Goal: Task Accomplishment & Management: Complete application form

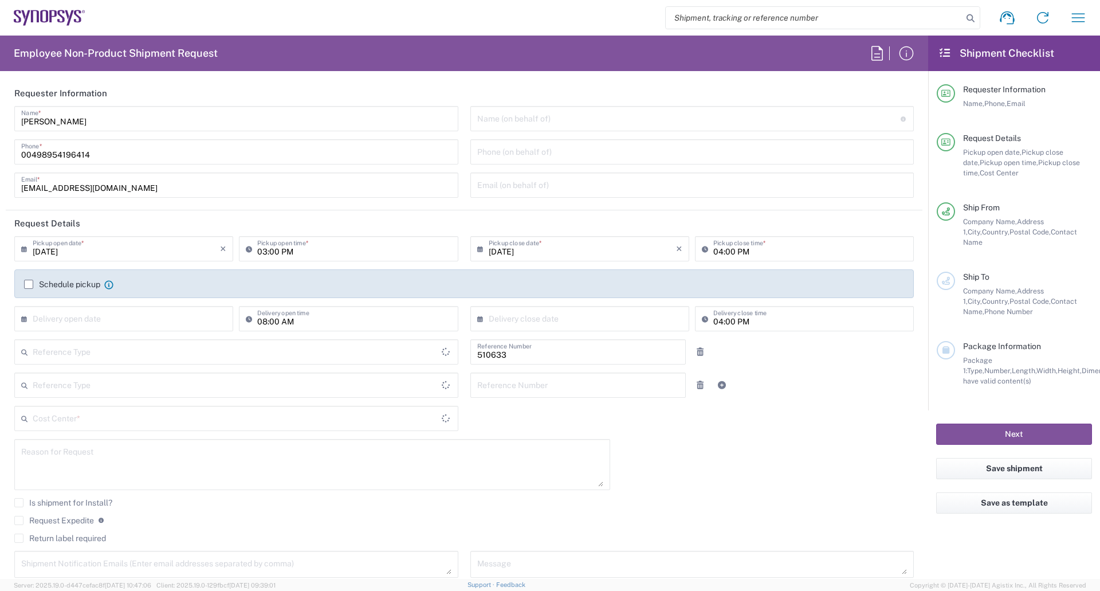
type input "Department"
type input "Delivered at Place"
type input "DE01, SDG, HAPS, HW 510633"
type input "[GEOGRAPHIC_DATA]"
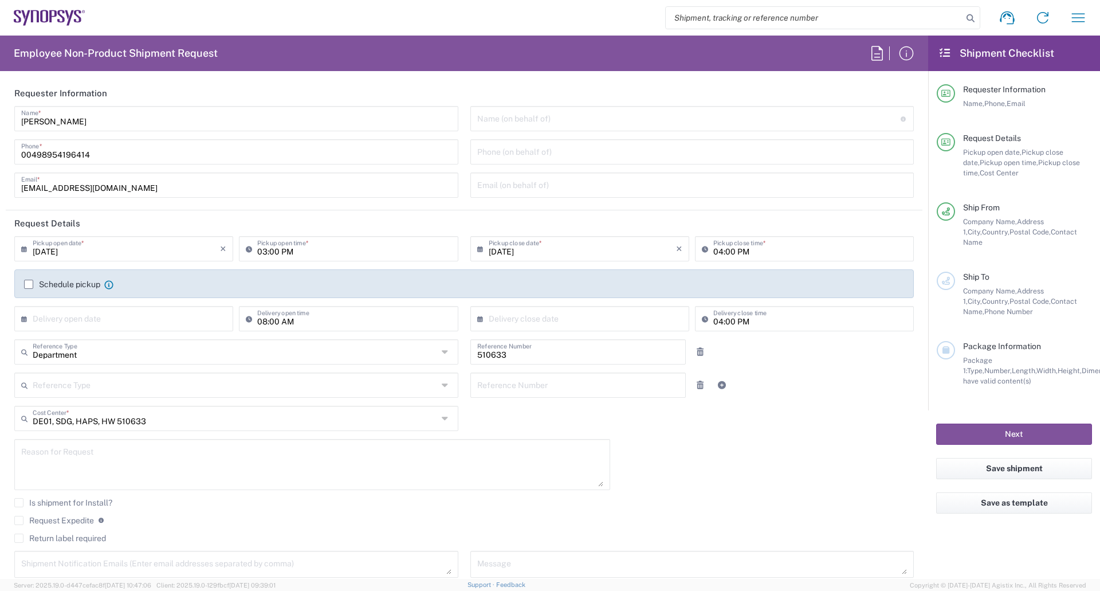
type input "[GEOGRAPHIC_DATA] DE06"
click at [99, 154] on input "00498954196414" at bounding box center [236, 151] width 430 height 20
drag, startPoint x: 21, startPoint y: 153, endPoint x: 139, endPoint y: 158, distance: 118.2
click at [128, 155] on input "00498954196414" at bounding box center [236, 151] width 430 height 20
type input "[PHONE_NUMBER]"
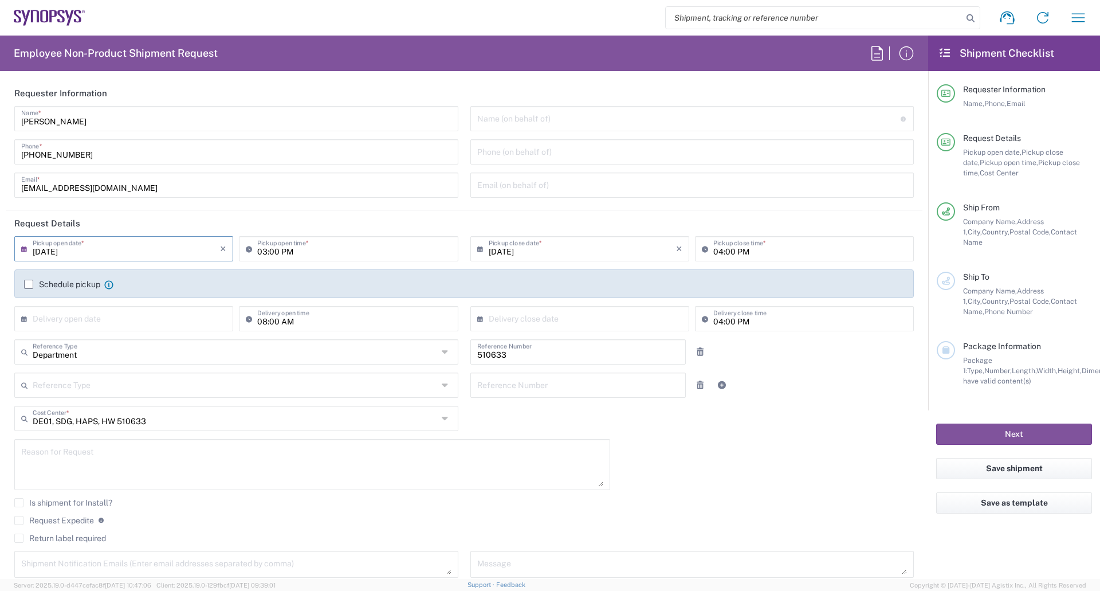
click at [80, 247] on input "[DATE]" at bounding box center [126, 248] width 187 height 20
click at [91, 351] on span "22" at bounding box center [92, 352] width 17 height 16
type input "[DATE]"
click at [304, 251] on input "03:00 PM" at bounding box center [354, 248] width 194 height 20
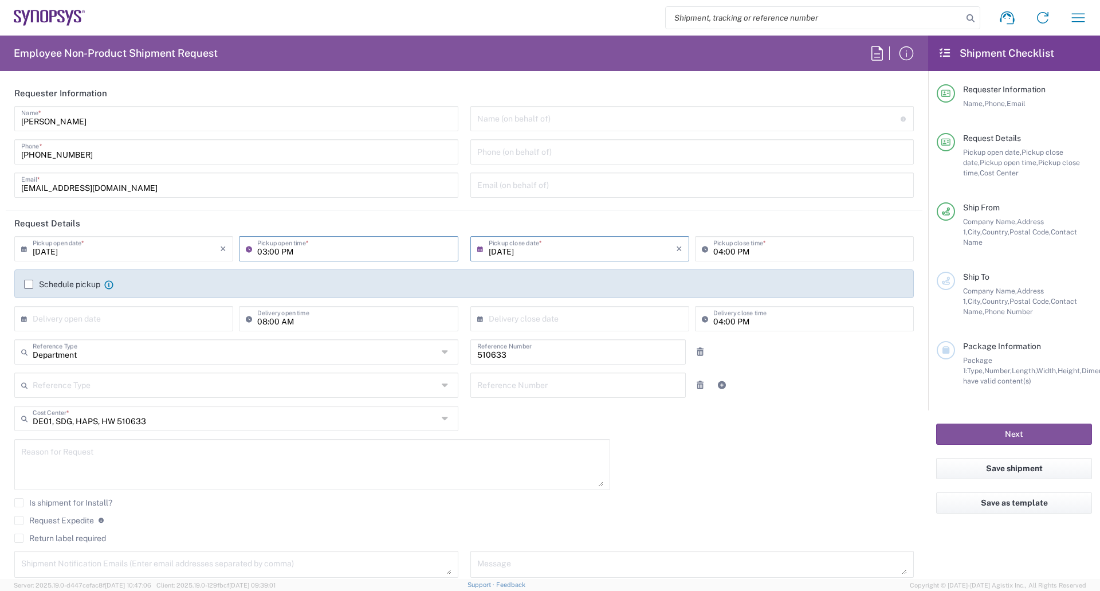
click at [299, 251] on input "03:00 PM" at bounding box center [354, 248] width 194 height 20
click at [363, 250] on input "03:00 PM" at bounding box center [354, 248] width 194 height 20
click at [266, 250] on input "03:00 PM" at bounding box center [354, 248] width 194 height 20
click at [331, 255] on input "09:00 PM" at bounding box center [354, 248] width 194 height 20
type input "09:00 AM"
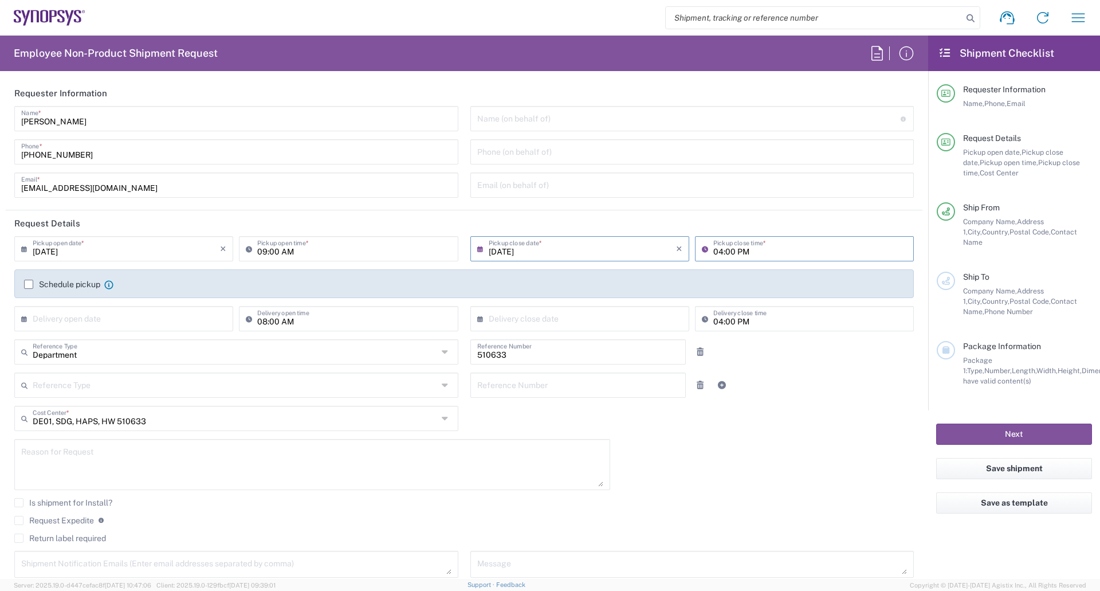
click at [769, 248] on input "04:00 PM" at bounding box center [810, 248] width 194 height 20
type input "03:00 PM"
click at [26, 282] on label "Schedule pickup" at bounding box center [62, 284] width 76 height 9
click at [29, 284] on input "Schedule pickup" at bounding box center [29, 284] width 0 height 0
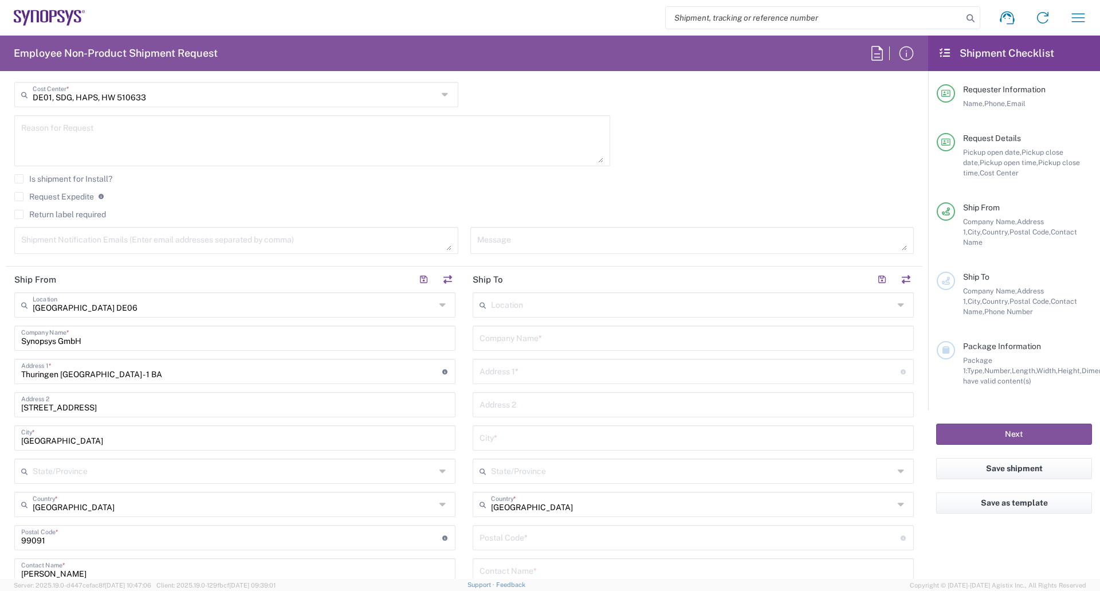
scroll to position [344, 0]
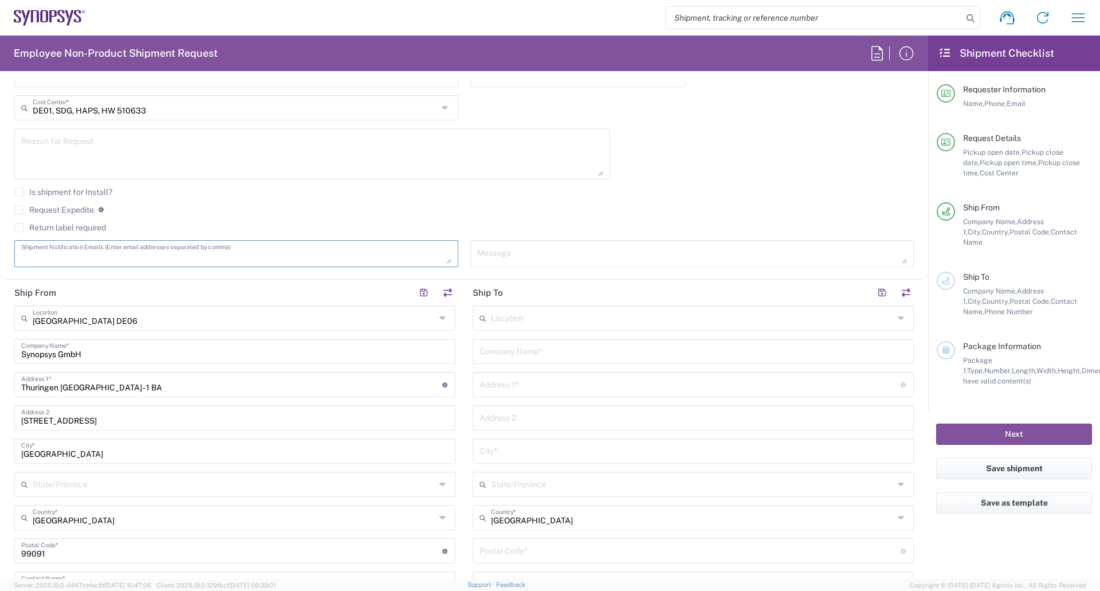
click at [96, 250] on textarea at bounding box center [236, 254] width 430 height 20
drag, startPoint x: 61, startPoint y: 259, endPoint x: 11, endPoint y: 257, distance: 50.5
click at [14, 258] on div "dominika Shipment Notification Emails (Enter email addresses separated by comma)" at bounding box center [236, 253] width 444 height 27
type textarea "[EMAIL_ADDRESS][DOMAIN_NAME]"
click at [500, 251] on textarea at bounding box center [692, 254] width 430 height 20
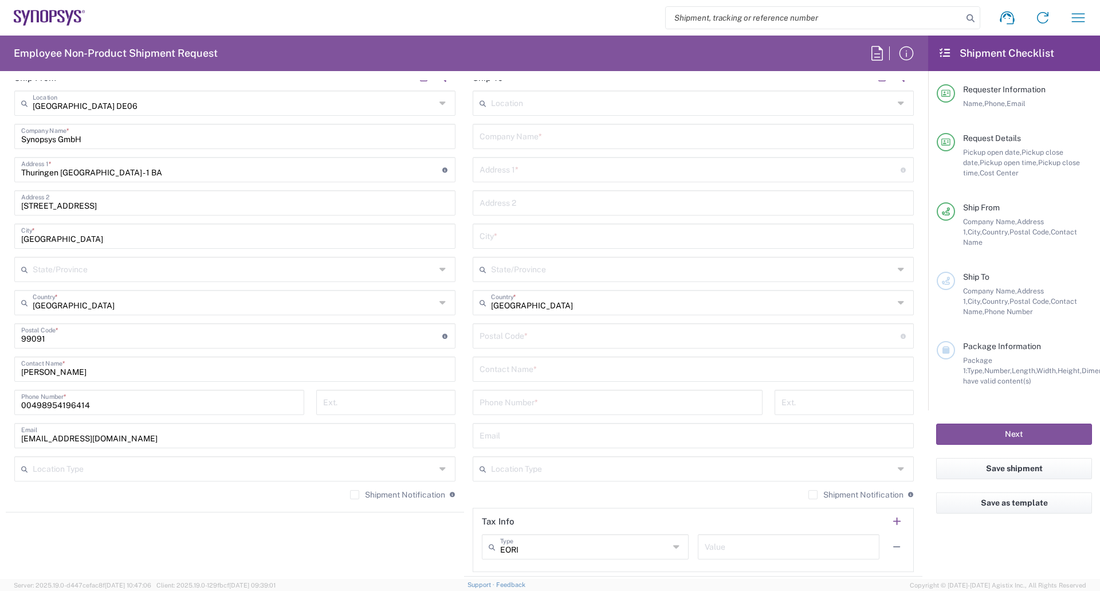
scroll to position [573, 0]
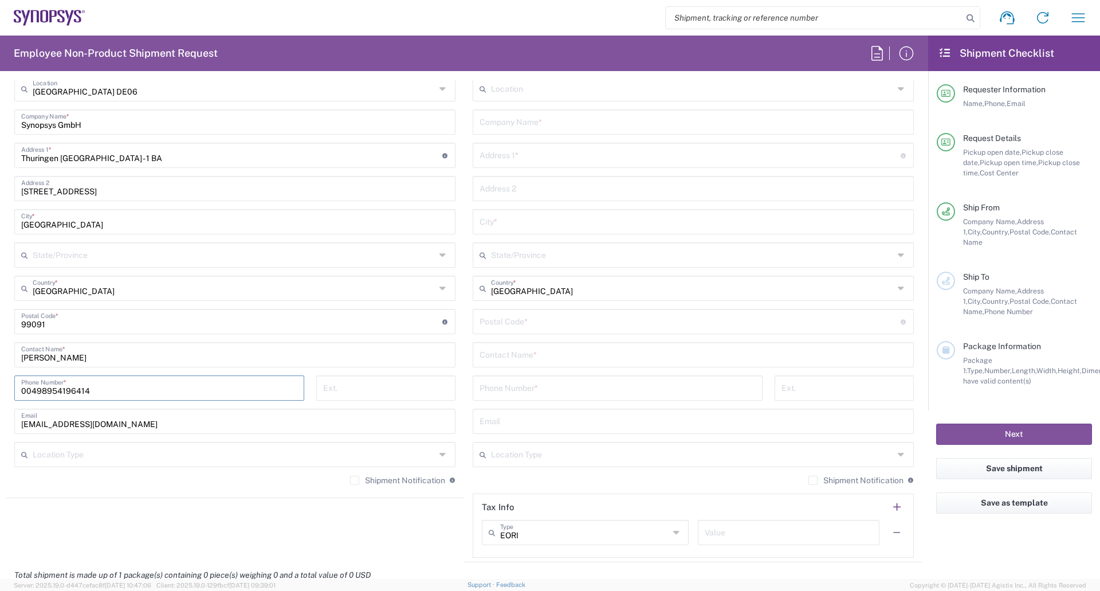
drag, startPoint x: 103, startPoint y: 391, endPoint x: 0, endPoint y: 383, distance: 102.9
click at [0, 383] on form "Requester Information [PERSON_NAME] Name * [PHONE_NUMBER] Phone * [EMAIL_ADDRES…" at bounding box center [464, 329] width 928 height 499
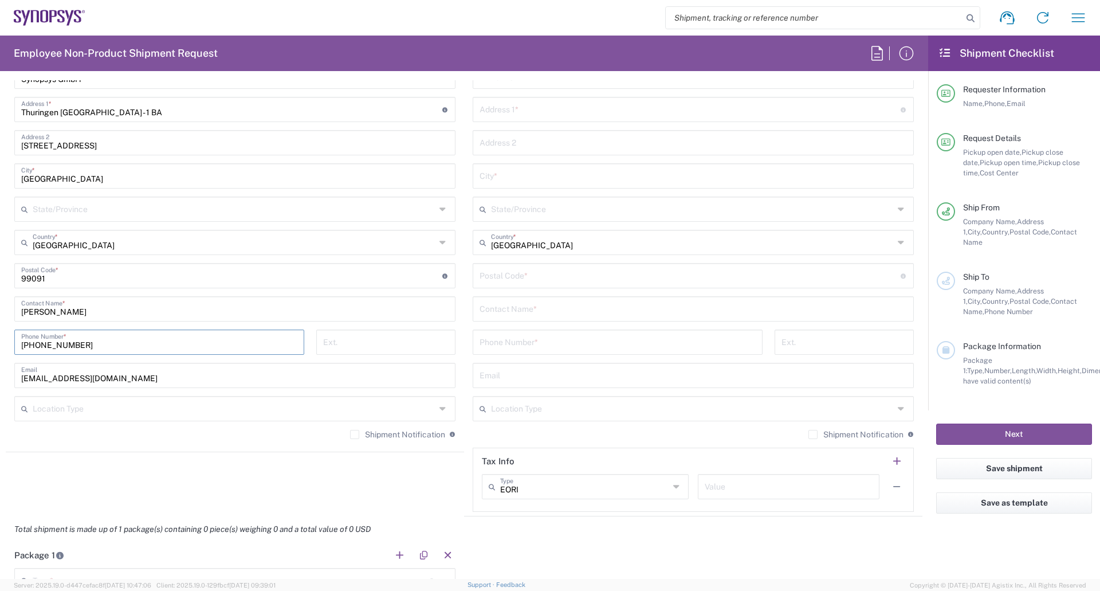
scroll to position [630, 0]
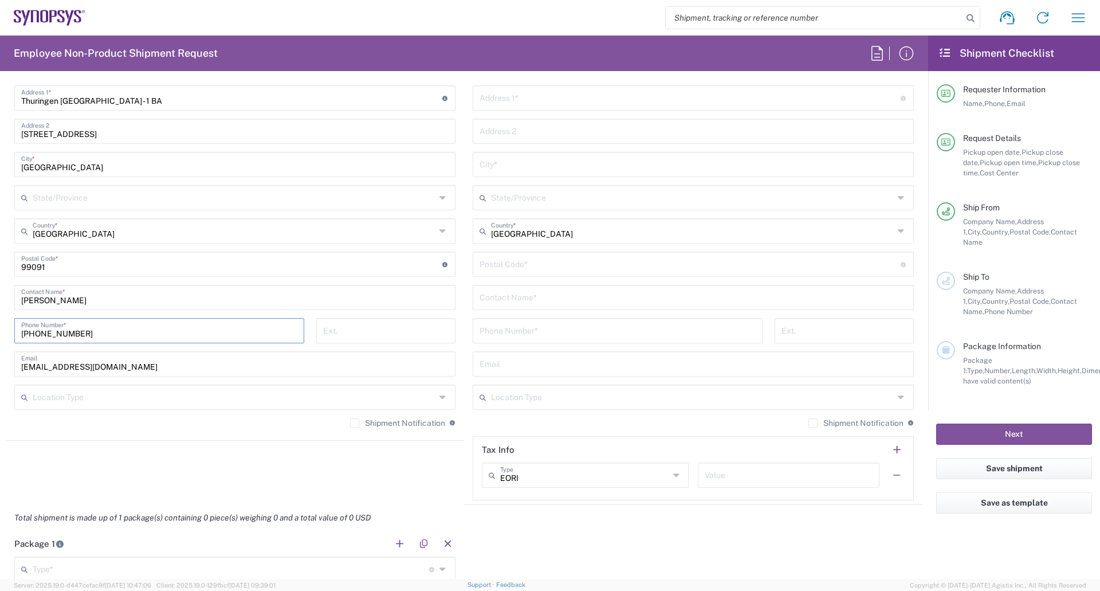
type input "[PHONE_NUMBER]"
click at [809, 426] on label "Shipment Notification" at bounding box center [856, 422] width 95 height 9
click at [813, 423] on input "Shipment Notification" at bounding box center [813, 423] width 0 height 0
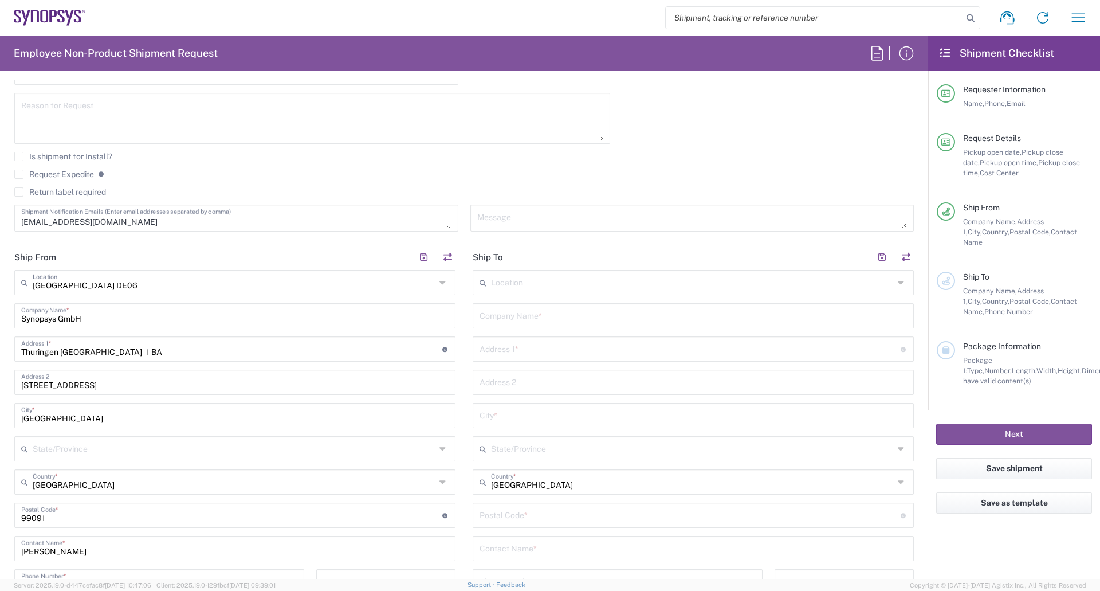
scroll to position [401, 0]
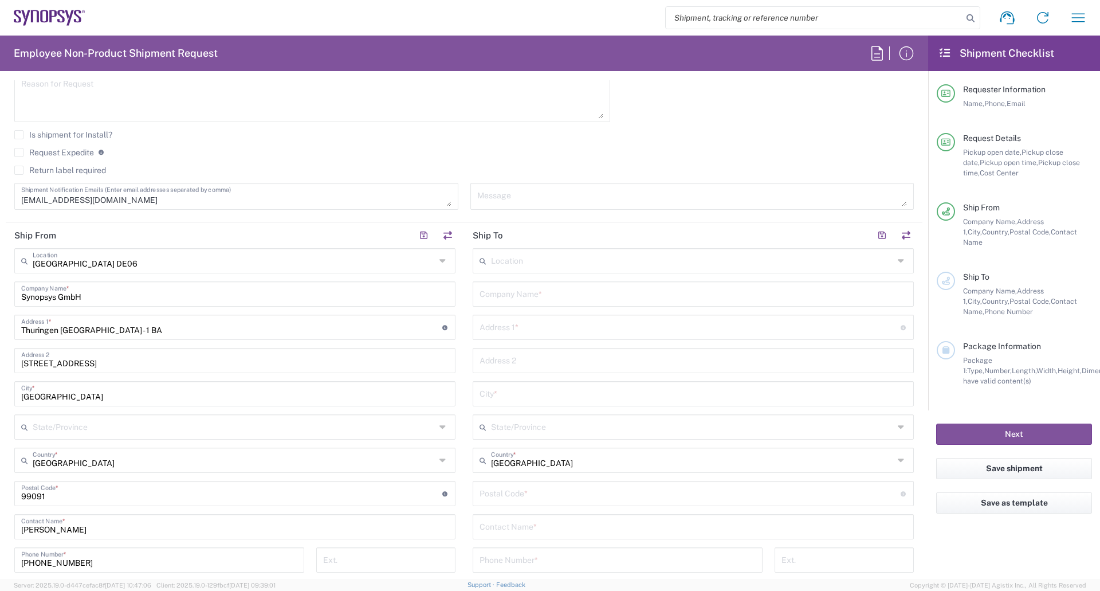
click at [530, 262] on input "text" at bounding box center [692, 260] width 403 height 20
type input "s"
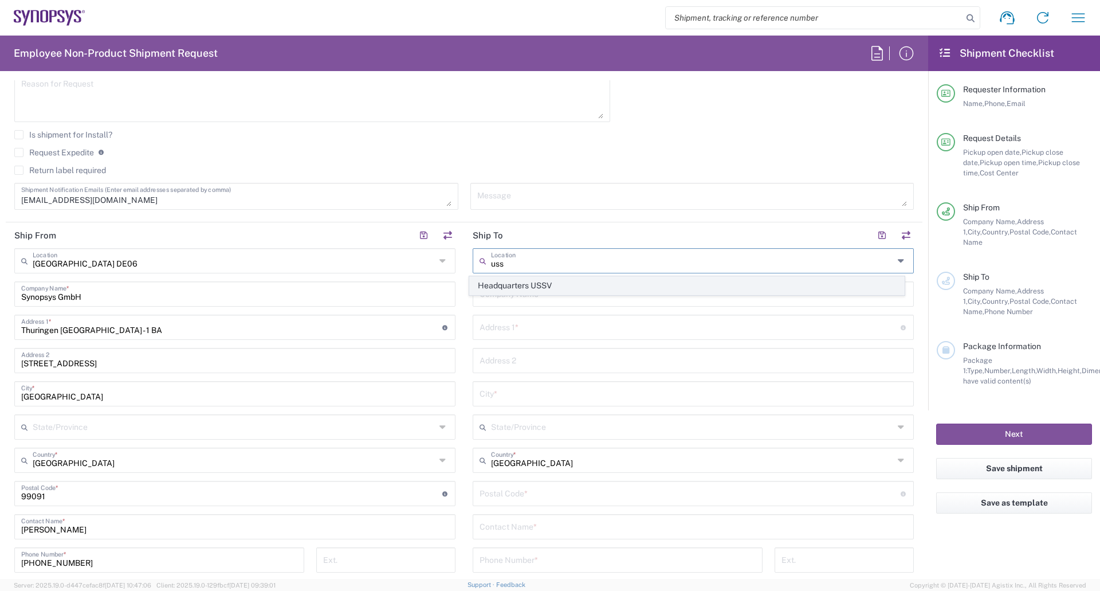
click at [530, 284] on span "Headquarters USSV" at bounding box center [687, 286] width 435 height 18
type input "Headquarters USSV"
type input "Synopsys Headquarters USSV"
type input "[STREET_ADDRESS]"
type input "Sunnyvale"
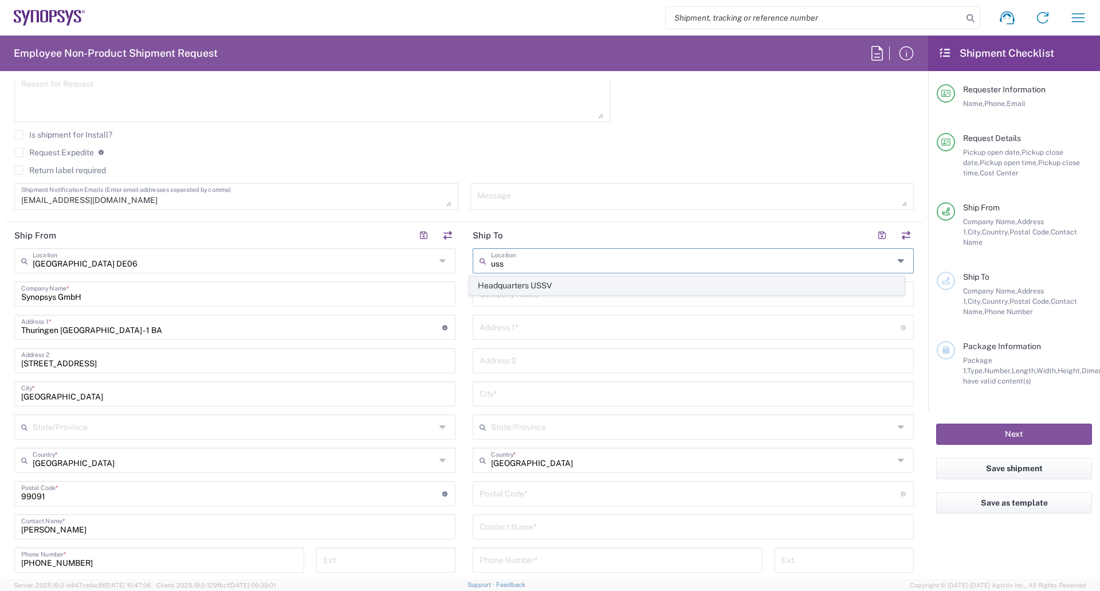
type input "[GEOGRAPHIC_DATA]"
type input "94085"
type input "6505845000"
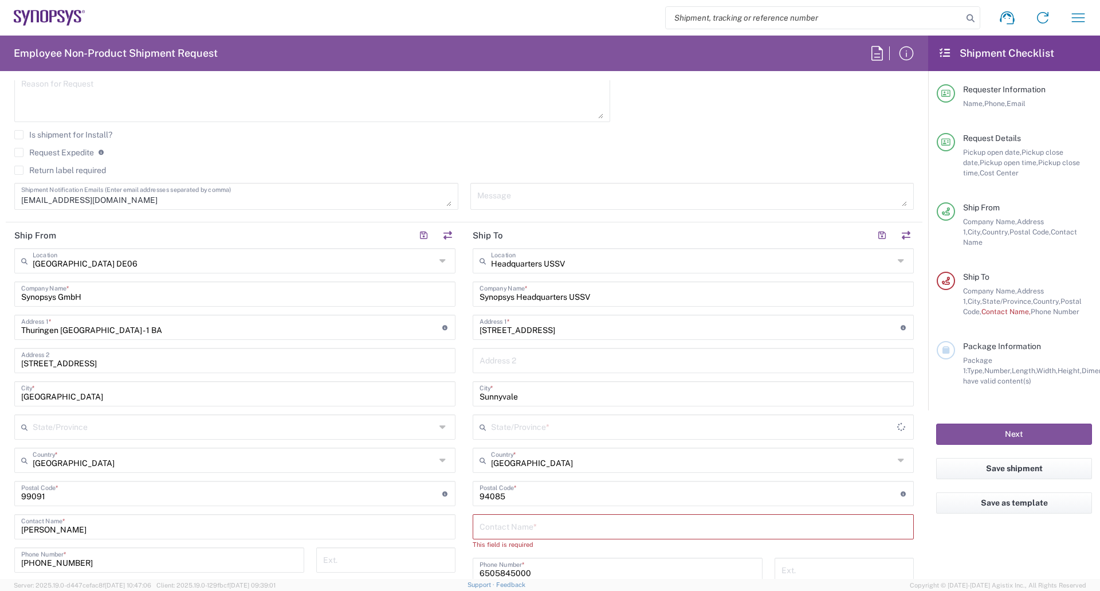
type input "[US_STATE]"
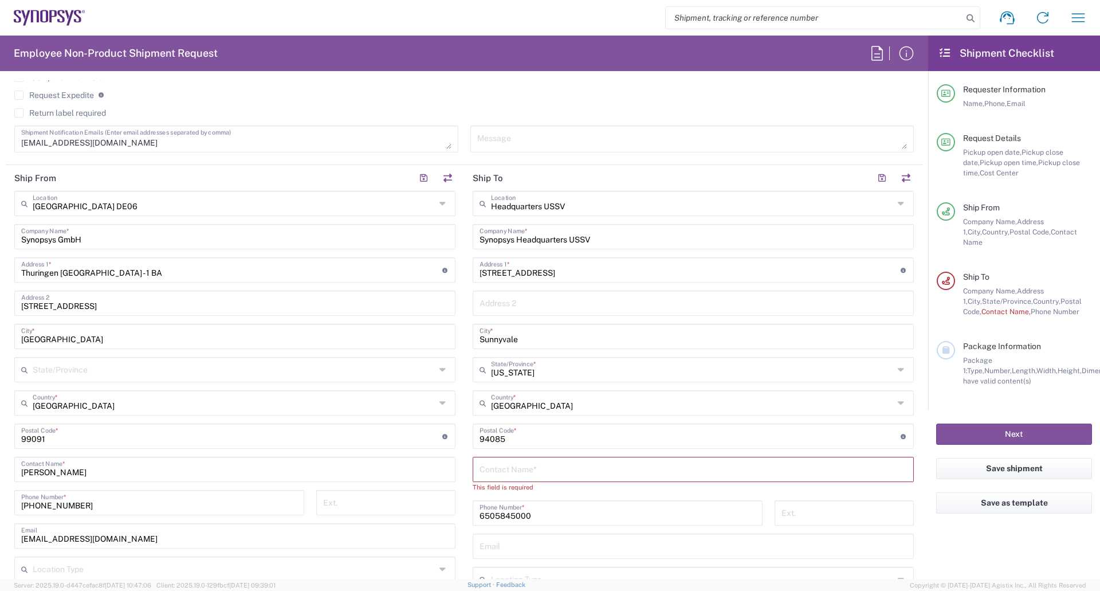
click at [556, 471] on input "text" at bounding box center [693, 468] width 427 height 20
type input "j"
type input "[PERSON_NAME]"
click at [520, 535] on input "text" at bounding box center [693, 535] width 427 height 20
paste input "[EMAIL_ADDRESS][DOMAIN_NAME]"
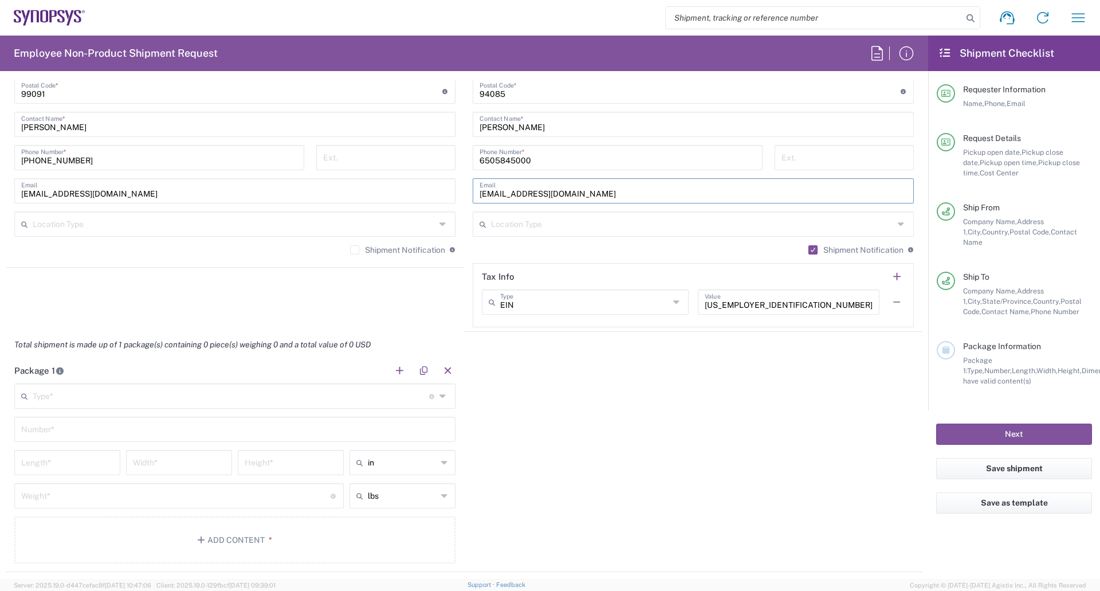
scroll to position [860, 0]
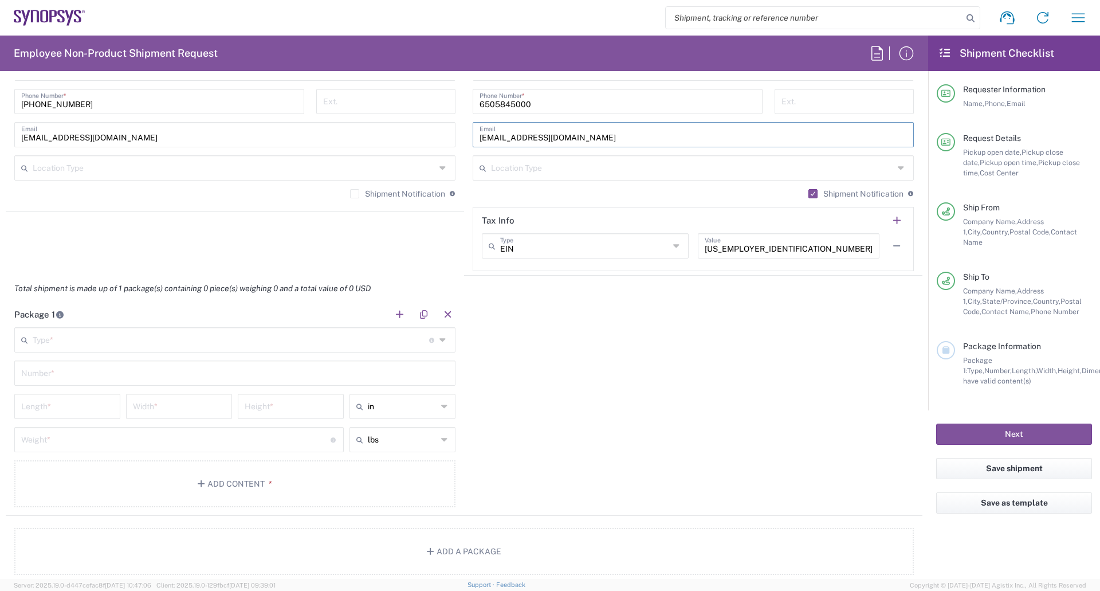
type input "[EMAIL_ADDRESS][DOMAIN_NAME]"
click at [95, 343] on input "text" at bounding box center [231, 339] width 397 height 20
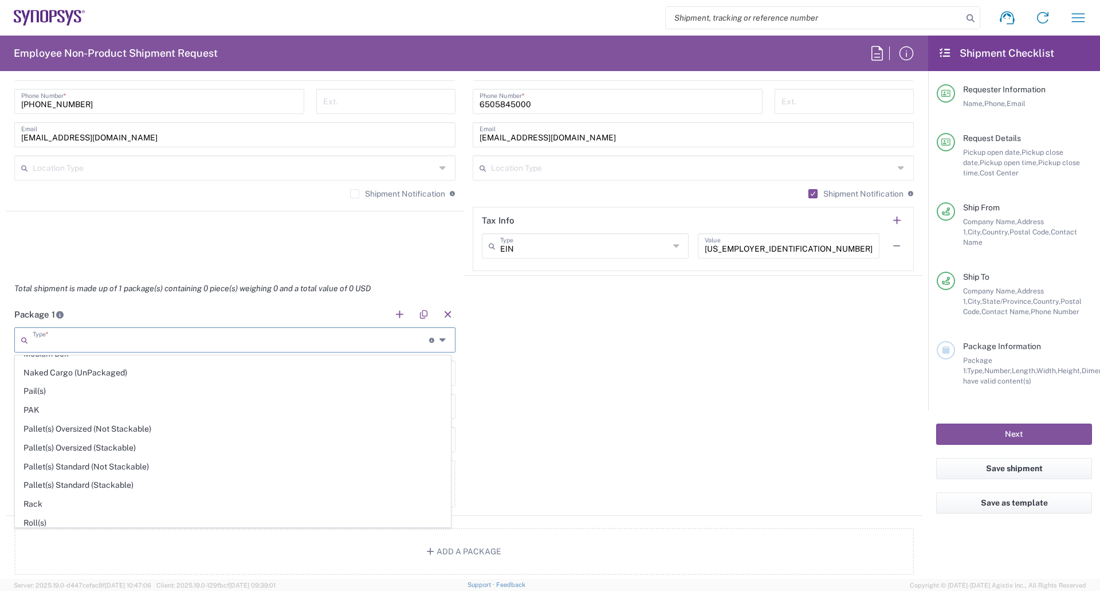
scroll to position [542, 0]
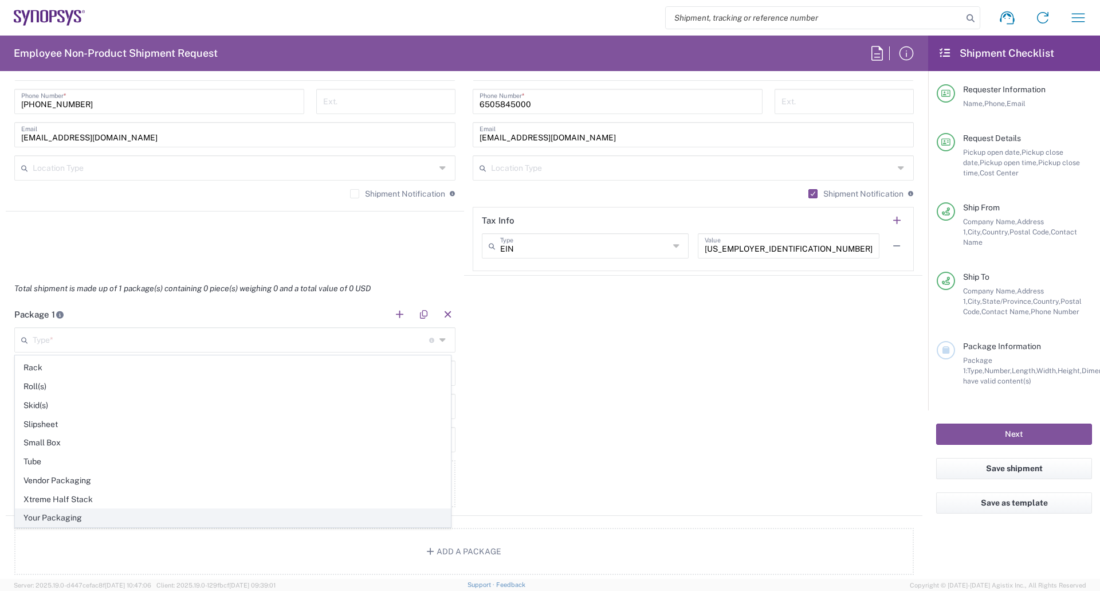
click at [77, 518] on span "Your Packaging" at bounding box center [232, 518] width 435 height 18
type input "Your Packaging"
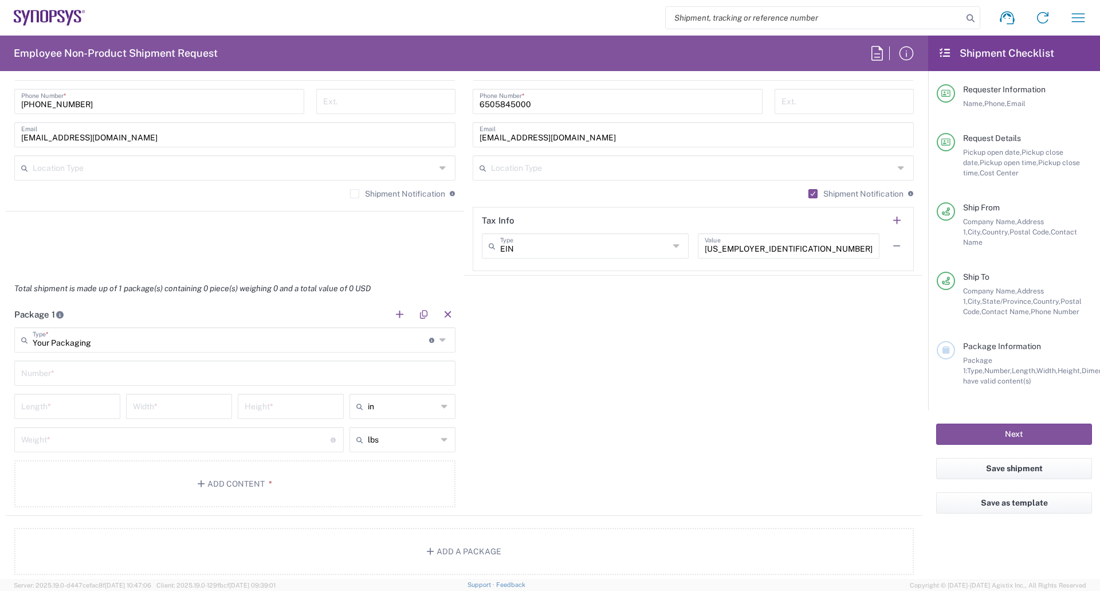
click at [116, 374] on input "text" at bounding box center [234, 372] width 427 height 20
type input "1"
click at [91, 409] on input "number" at bounding box center [67, 405] width 92 height 20
click at [390, 408] on input "text" at bounding box center [402, 406] width 69 height 18
click at [378, 451] on span "cm" at bounding box center [398, 450] width 103 height 18
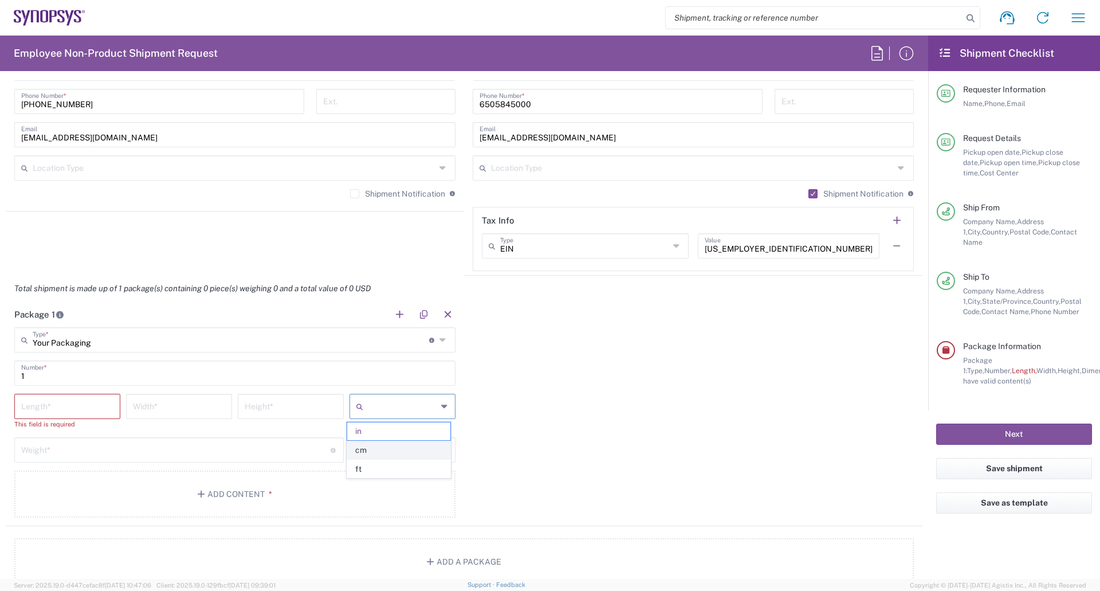
type input "cm"
click at [391, 452] on input "text" at bounding box center [402, 450] width 69 height 18
click at [379, 492] on span "kgs" at bounding box center [398, 494] width 103 height 18
type input "kgs"
click at [492, 441] on div "Package 1 Your Packaging Type * Material used to package goods Bale(s) Basket(s…" at bounding box center [464, 413] width 917 height 225
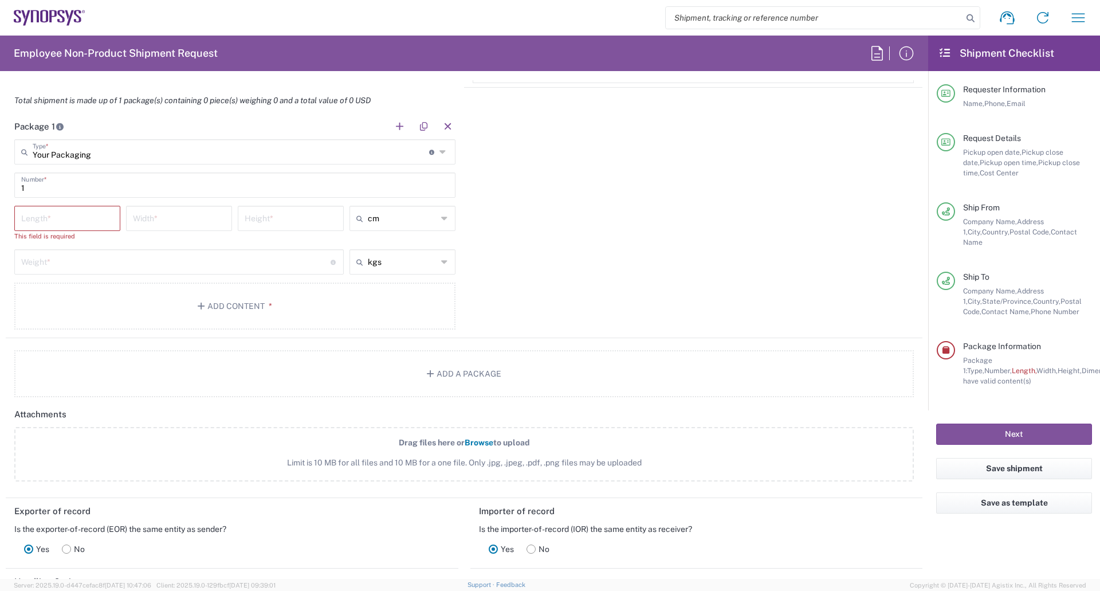
scroll to position [1089, 0]
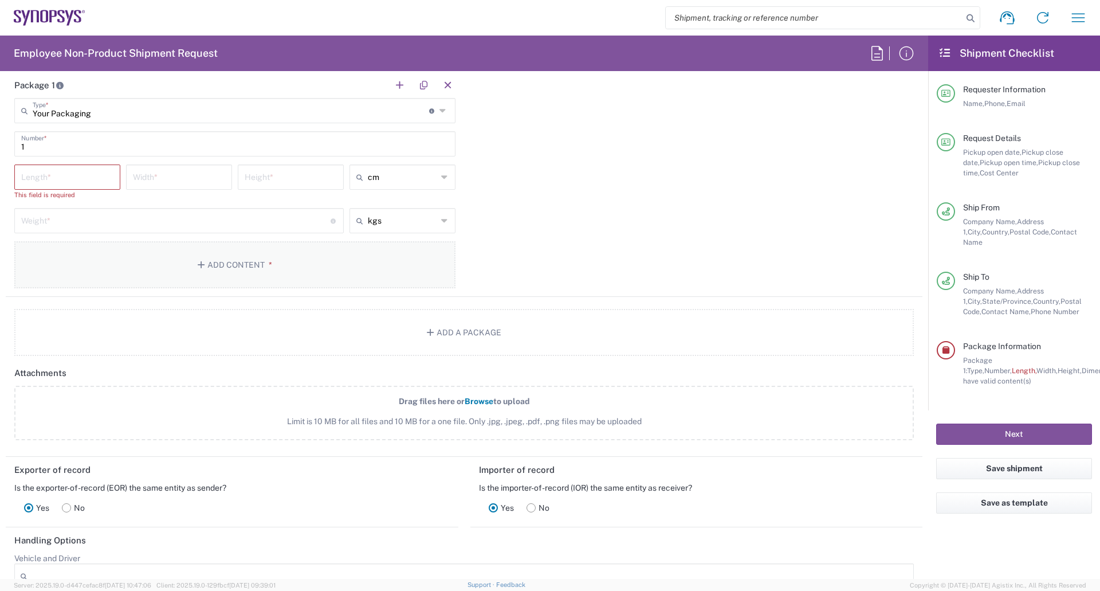
click at [246, 270] on button "Add Content *" at bounding box center [234, 264] width 441 height 47
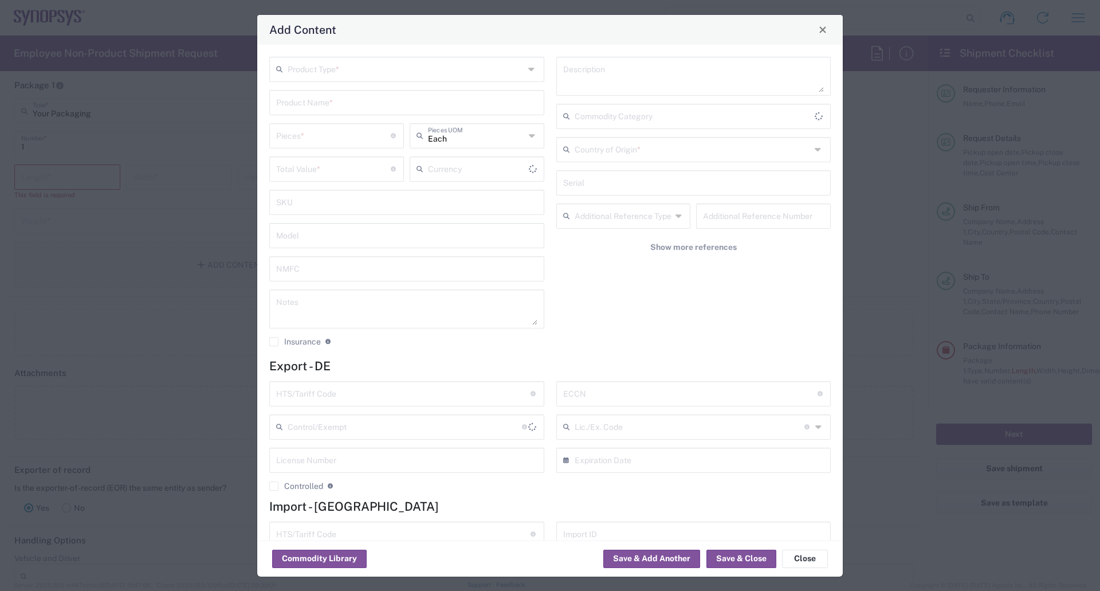
type input "US Dollar"
click at [472, 73] on input "text" at bounding box center [406, 68] width 237 height 20
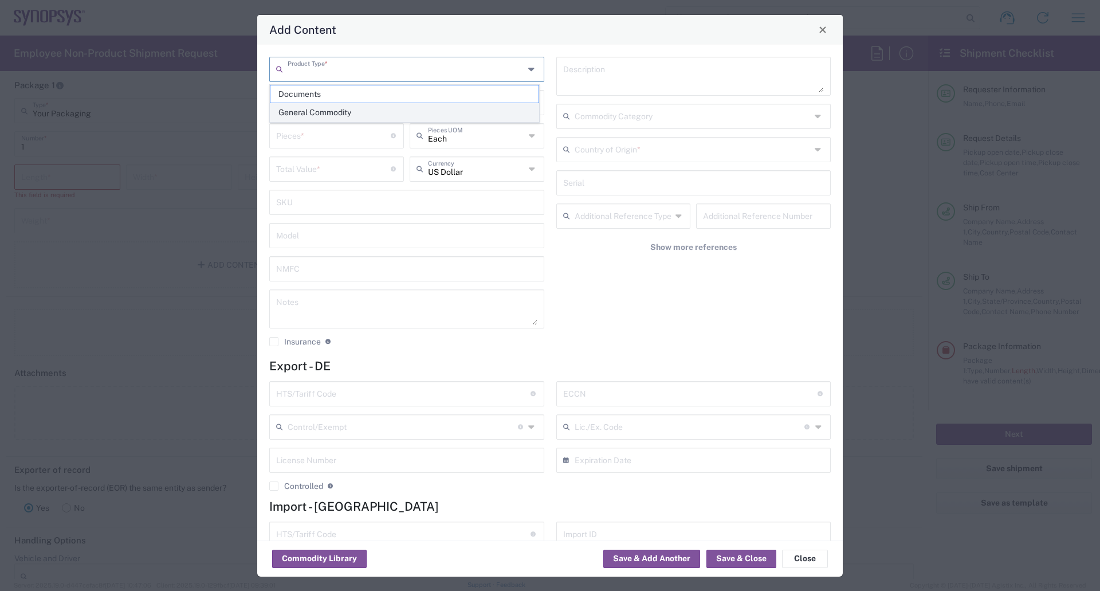
click at [332, 115] on span "General Commodity" at bounding box center [404, 113] width 268 height 18
type input "General Commodity"
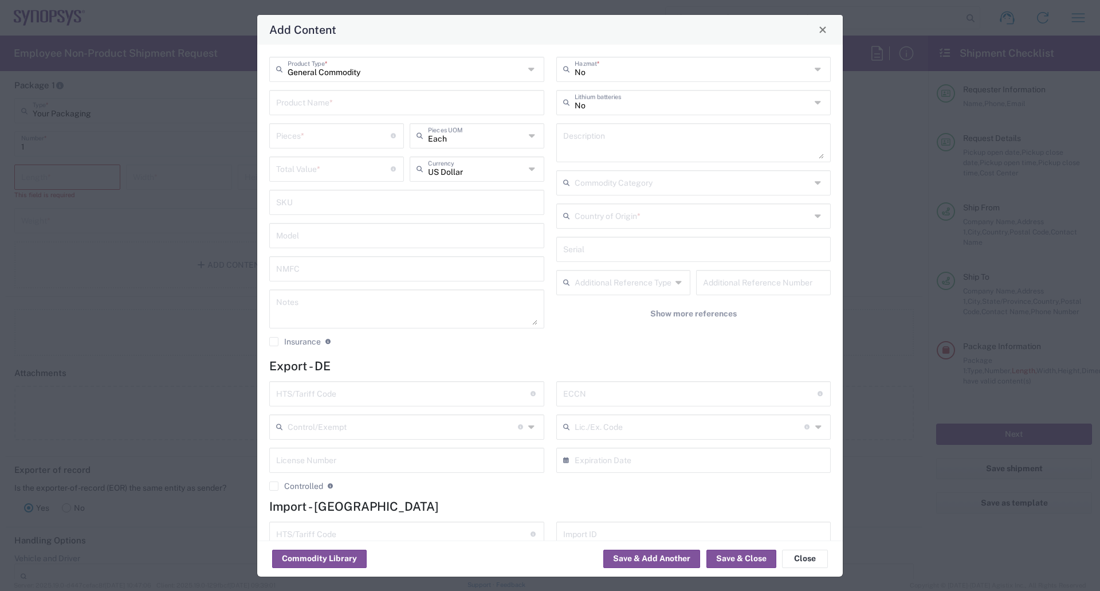
click at [357, 97] on input "text" at bounding box center [406, 102] width 261 height 20
type input "MGB2A_Breakout assembled board"
click at [331, 139] on input "number" at bounding box center [333, 135] width 115 height 20
type input "10"
click at [319, 166] on input "number" at bounding box center [333, 168] width 115 height 20
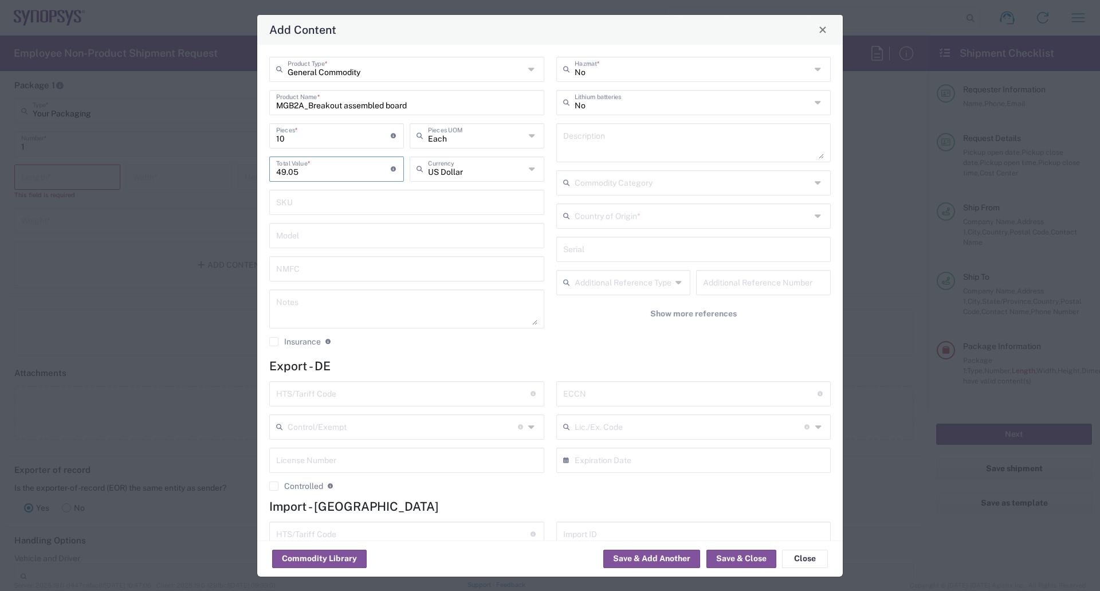
drag, startPoint x: 290, startPoint y: 174, endPoint x: 301, endPoint y: 174, distance: 10.9
click at [301, 174] on input "49.05" at bounding box center [333, 168] width 115 height 20
type input "49.60"
click at [430, 168] on input "text" at bounding box center [476, 168] width 97 height 20
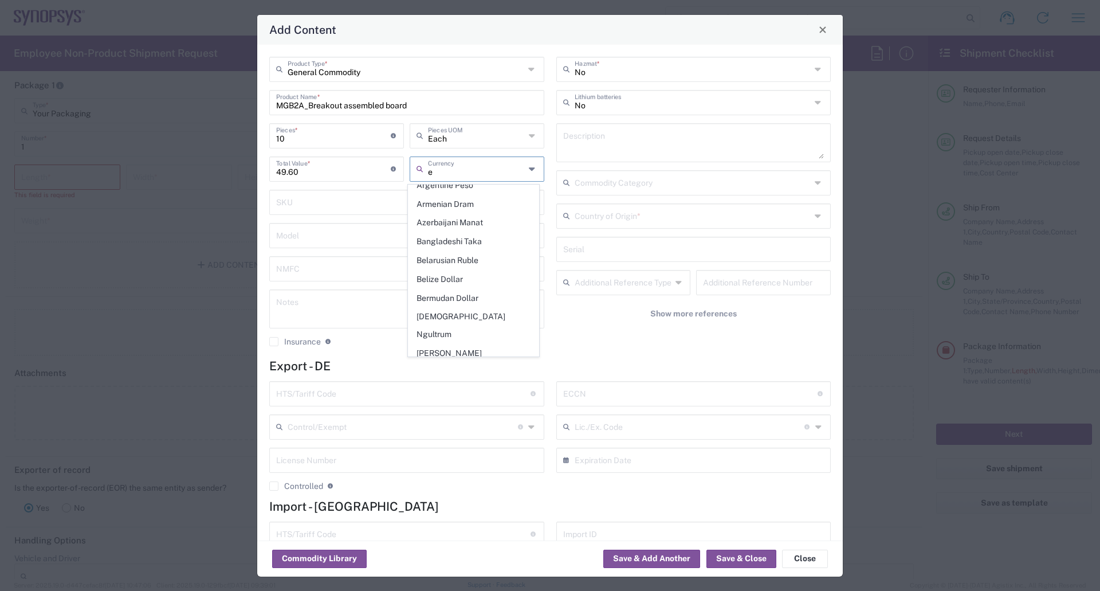
scroll to position [0, 0]
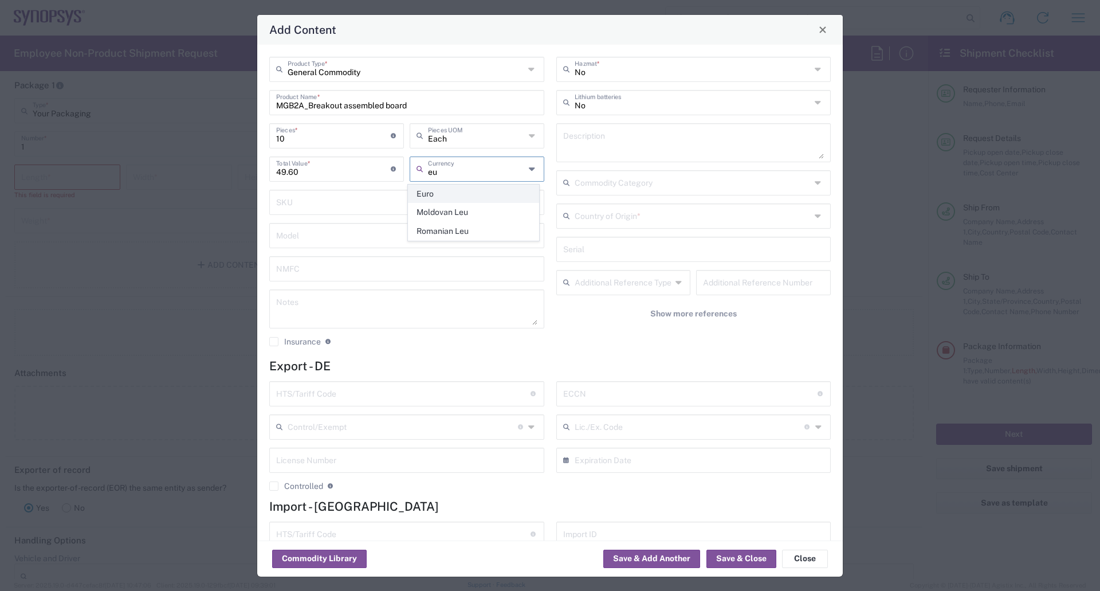
click at [433, 197] on span "Euro" at bounding box center [474, 194] width 130 height 18
type input "Euro"
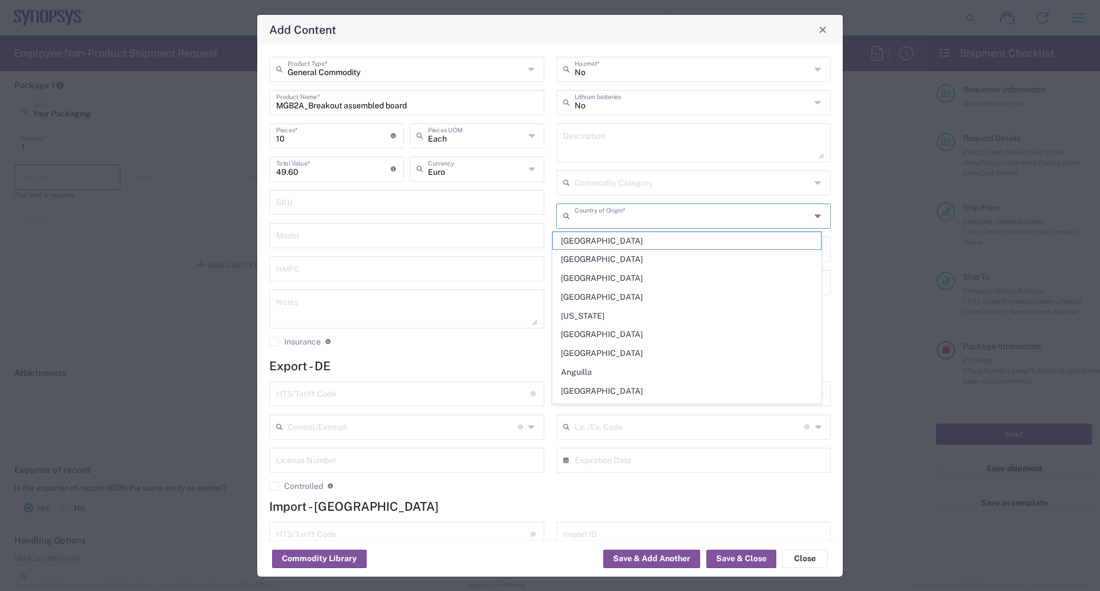
click at [626, 215] on input "text" at bounding box center [693, 215] width 237 height 20
type input "[GEOGRAPHIC_DATA]"
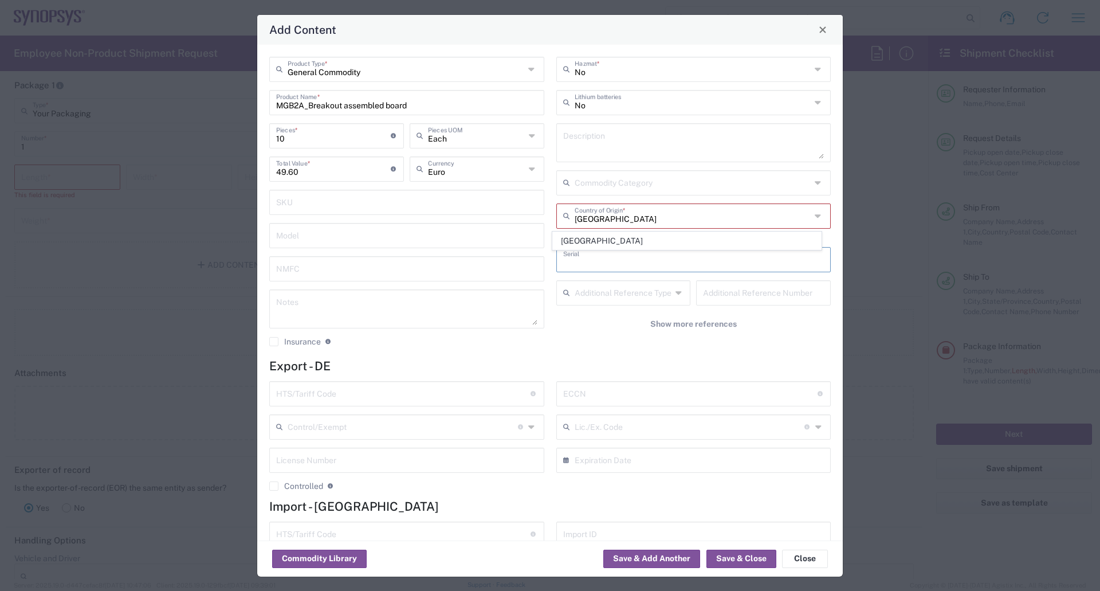
click at [611, 262] on input "text" at bounding box center [693, 259] width 261 height 20
drag, startPoint x: 617, startPoint y: 215, endPoint x: 626, endPoint y: 215, distance: 9.2
click at [617, 215] on input "text" at bounding box center [693, 215] width 237 height 20
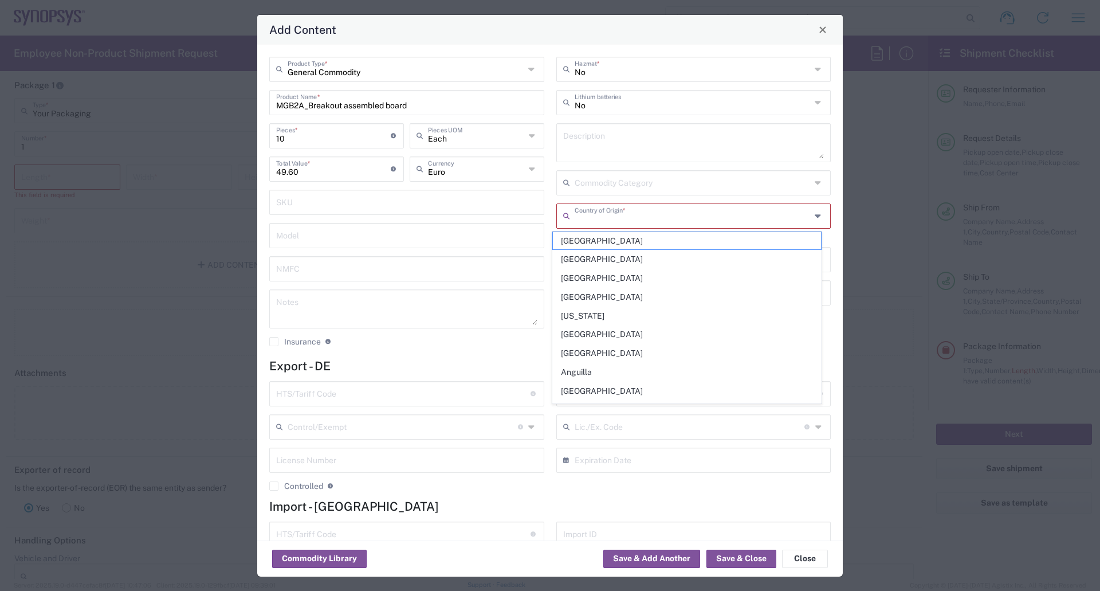
type input "[GEOGRAPHIC_DATA]"
click at [829, 237] on div "General Commodity Product Type * MGB2A_Breakout assembled board Product Name * …" at bounding box center [550, 293] width 586 height 496
click at [704, 221] on input "text" at bounding box center [693, 215] width 237 height 20
type input "[GEOGRAPHIC_DATA]"
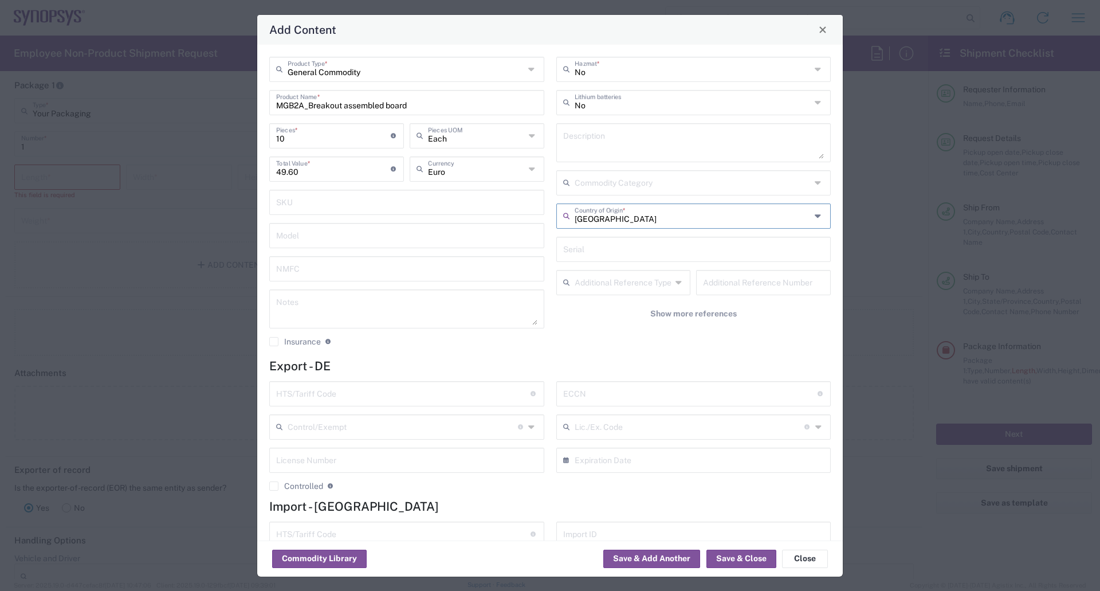
click at [602, 143] on textarea at bounding box center [693, 143] width 261 height 32
type textarea "Test board (PCB assembly) for testing electronic devices"
click at [595, 248] on input "text" at bounding box center [693, 248] width 261 height 20
click at [368, 394] on input "text" at bounding box center [403, 393] width 254 height 20
click at [455, 393] on input "text" at bounding box center [403, 393] width 254 height 20
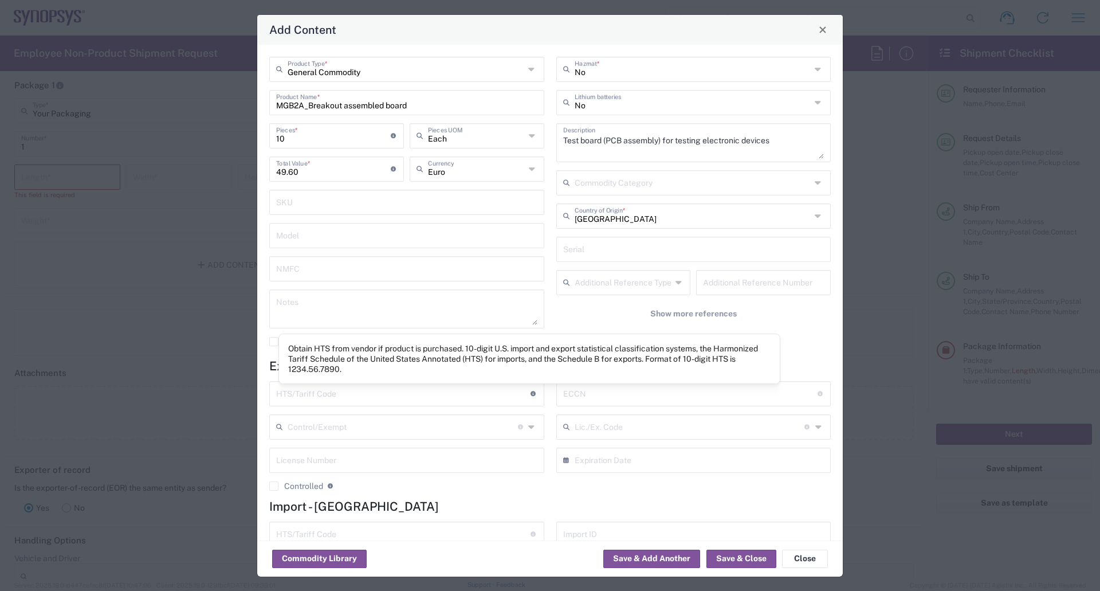
click at [531, 393] on icon at bounding box center [534, 393] width 6 height 5
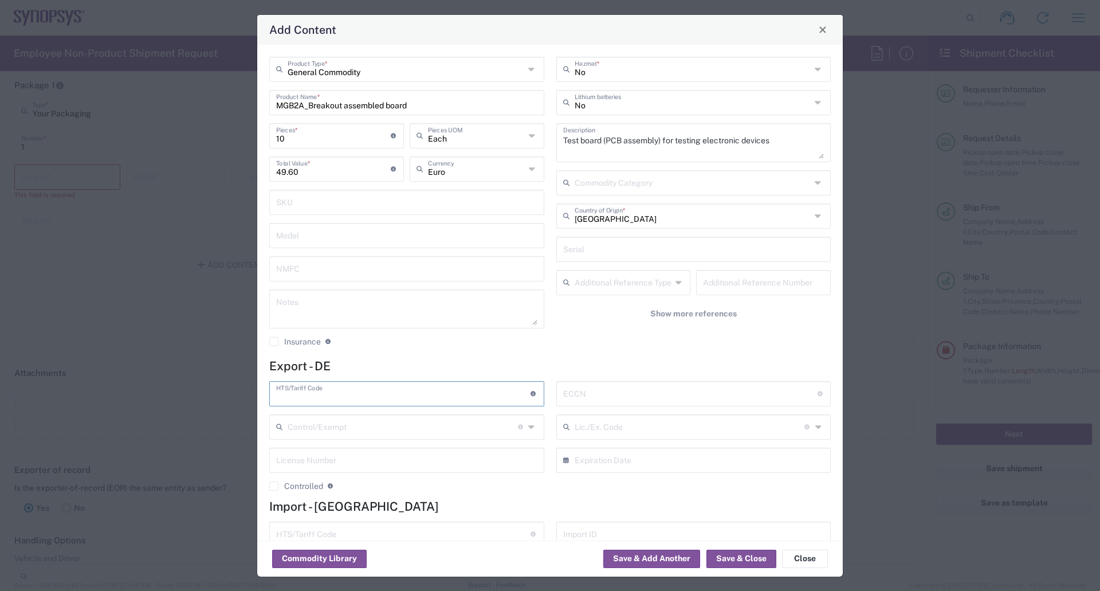
click at [531, 393] on icon at bounding box center [534, 393] width 6 height 5
click at [297, 398] on input "text" at bounding box center [403, 393] width 254 height 20
type input "847330"
click at [585, 395] on input "text" at bounding box center [690, 393] width 254 height 20
type input "EAR99"
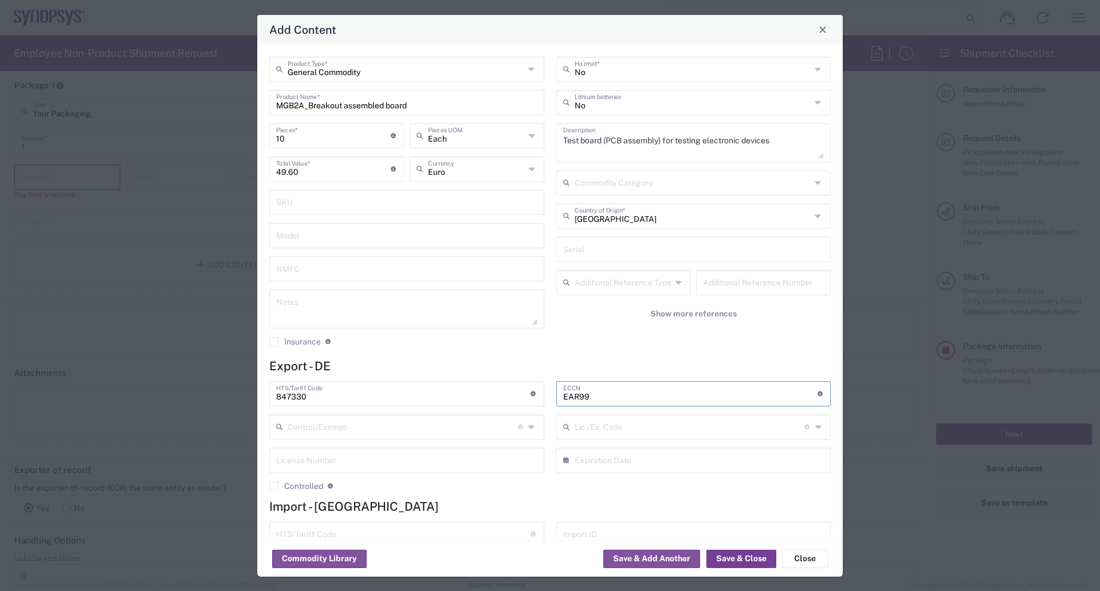
click at [745, 558] on button "Save & Close" at bounding box center [742, 559] width 70 height 18
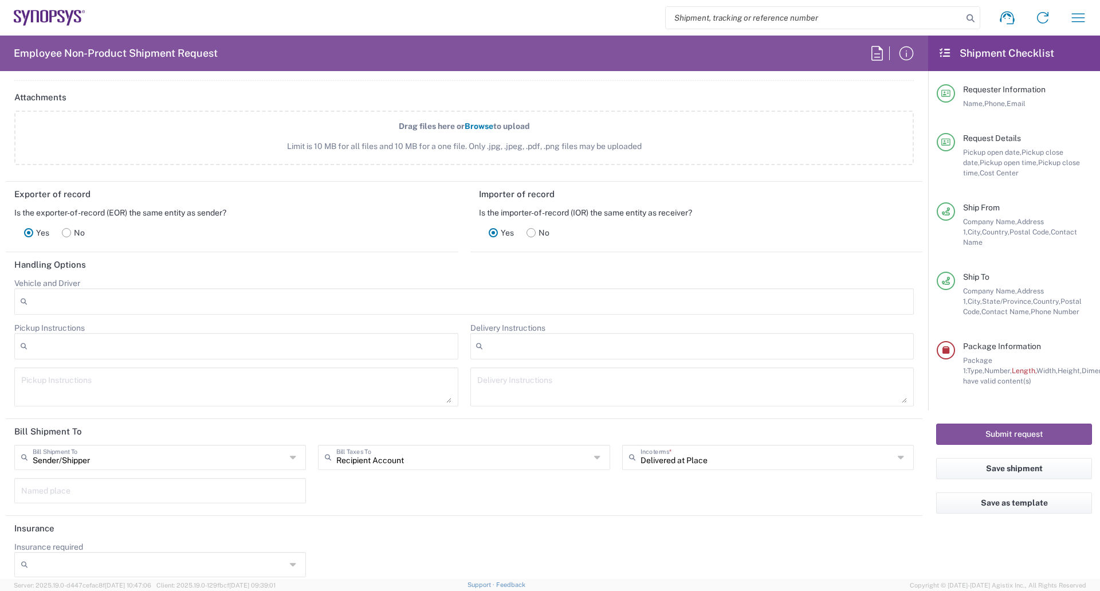
scroll to position [1433, 0]
click at [88, 345] on div at bounding box center [236, 345] width 444 height 26
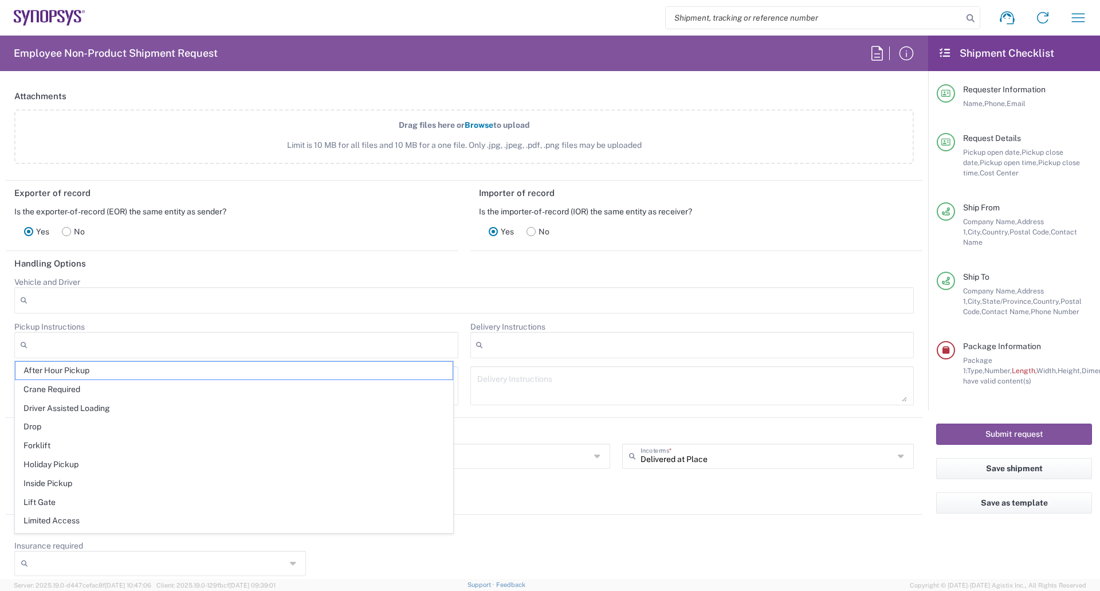
click at [116, 325] on agx-dropdown-control "Pickup Instructions After Hour Pickup Crane Required Driver Assisted Loading Dr…" at bounding box center [236, 339] width 444 height 37
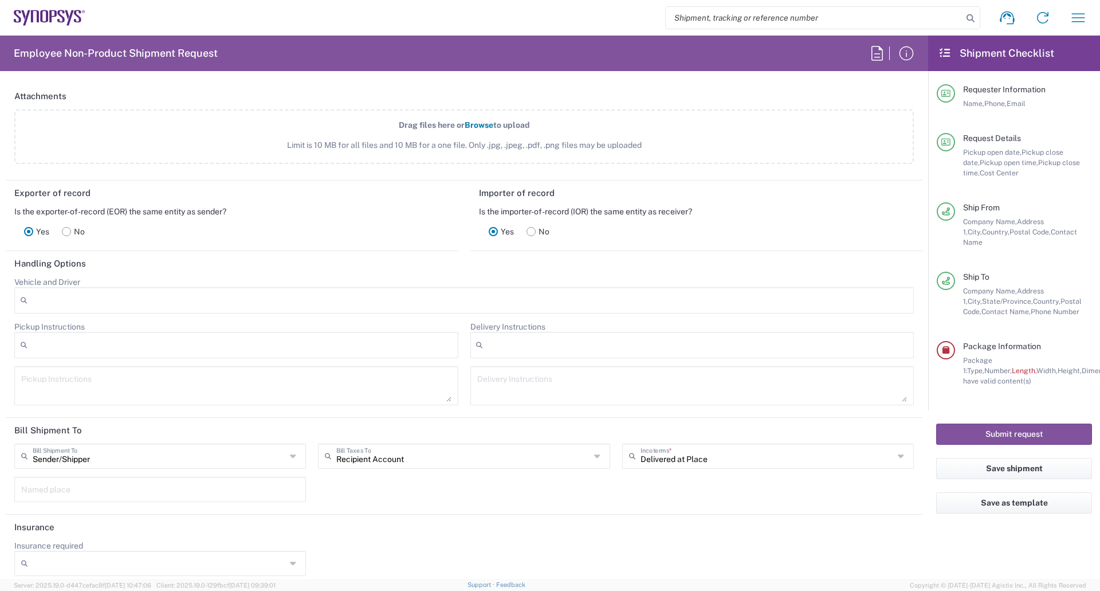
click at [87, 386] on textarea at bounding box center [236, 386] width 430 height 32
type textarea "j"
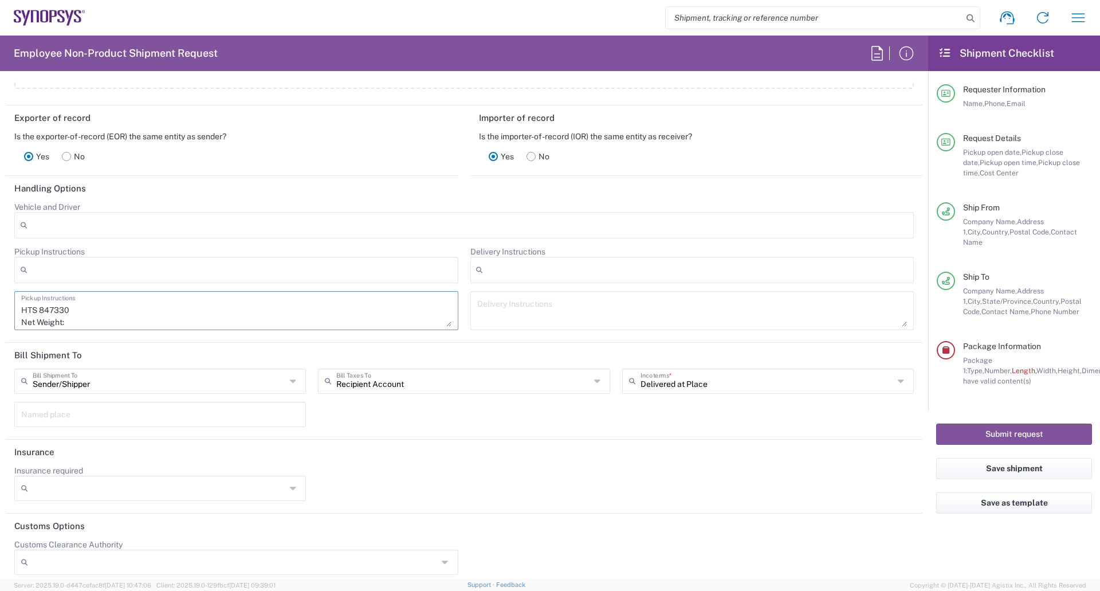
scroll to position [1516, 0]
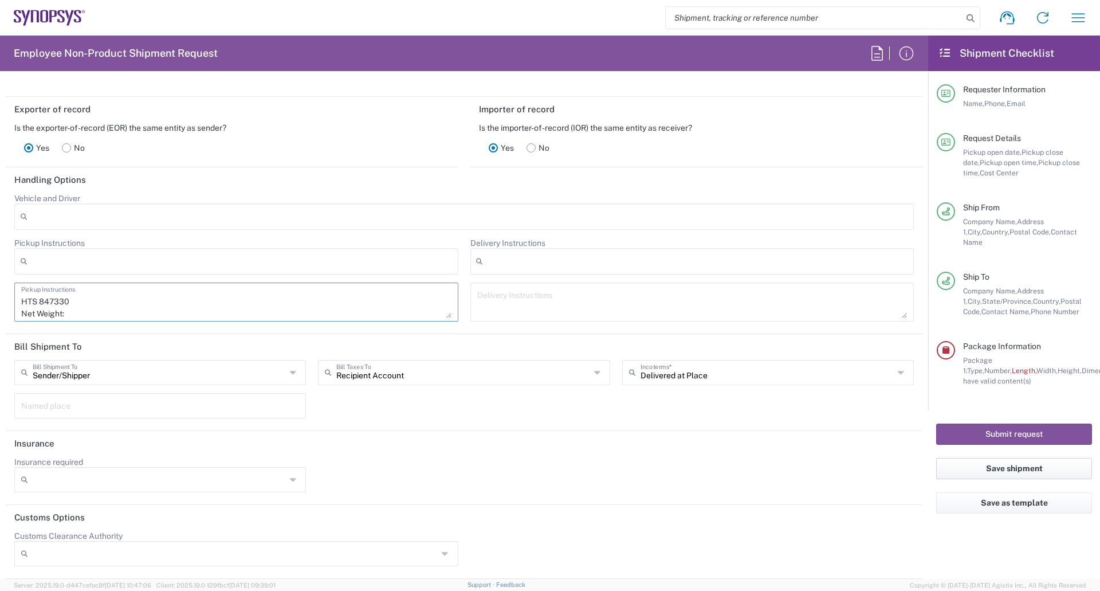
type textarea "MGB2A_Breakout - bestückte Leiterplatte als Testwerkzeug für elektronische Baug…"
click at [990, 460] on button "Save shipment" at bounding box center [1014, 468] width 156 height 21
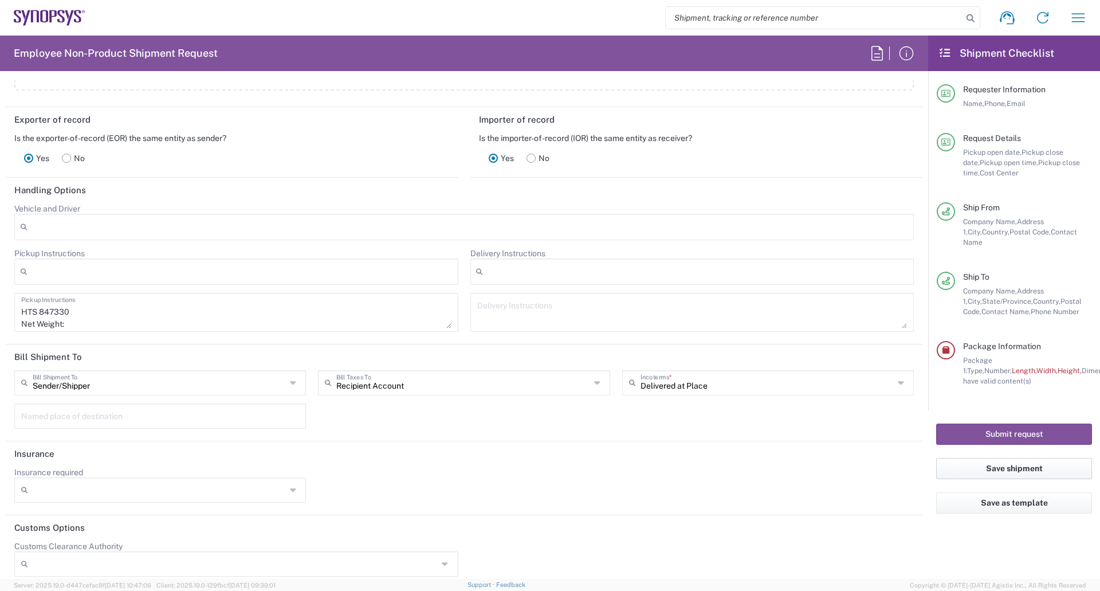
scroll to position [1527, 0]
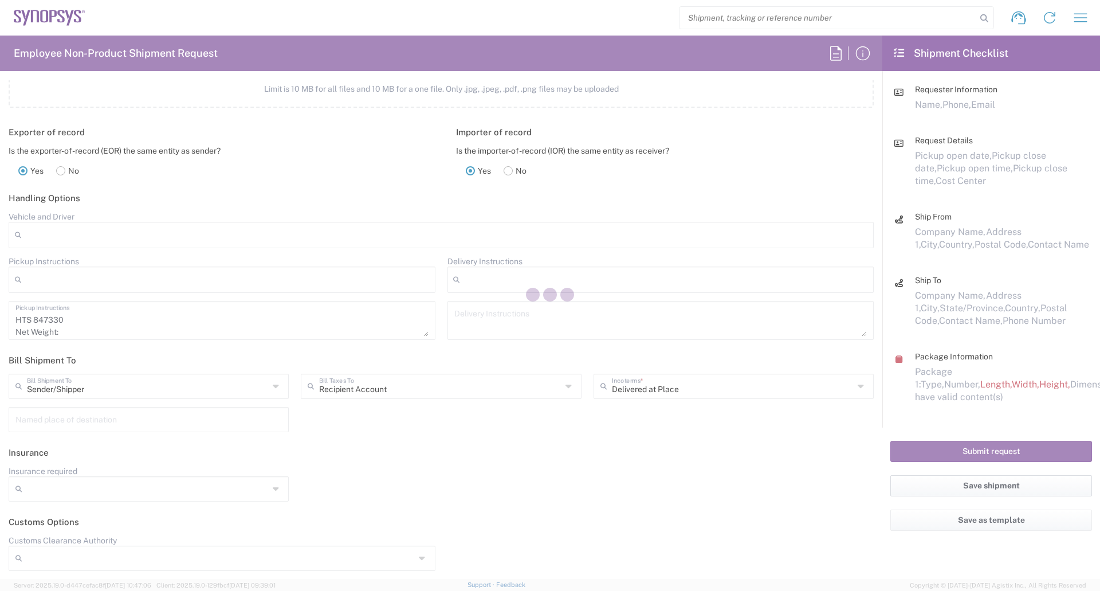
scroll to position [1476, 0]
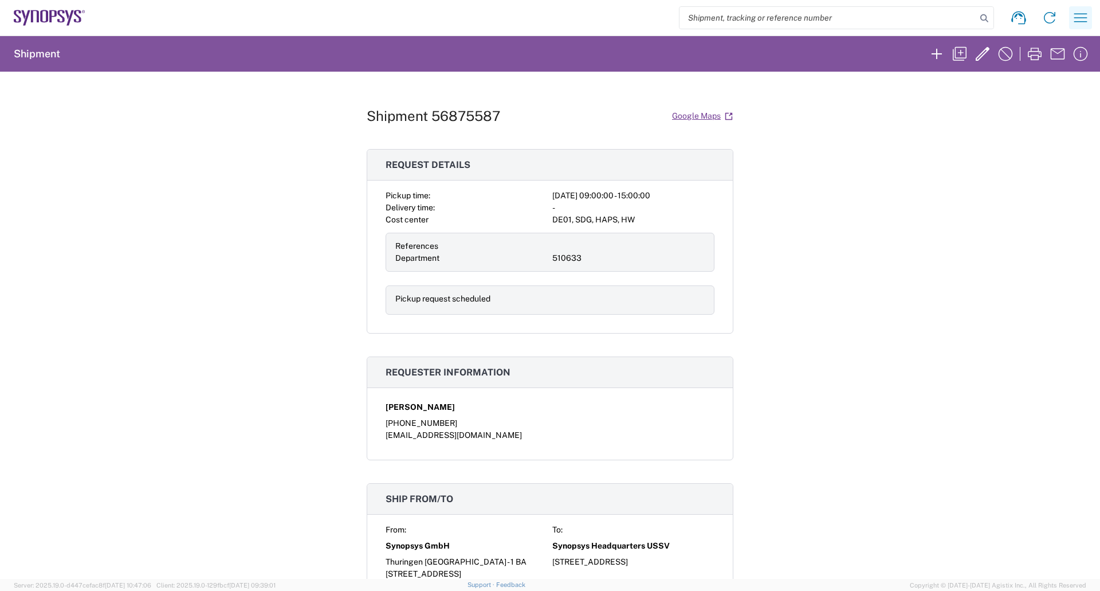
click at [1085, 14] on icon "button" at bounding box center [1080, 17] width 13 height 9
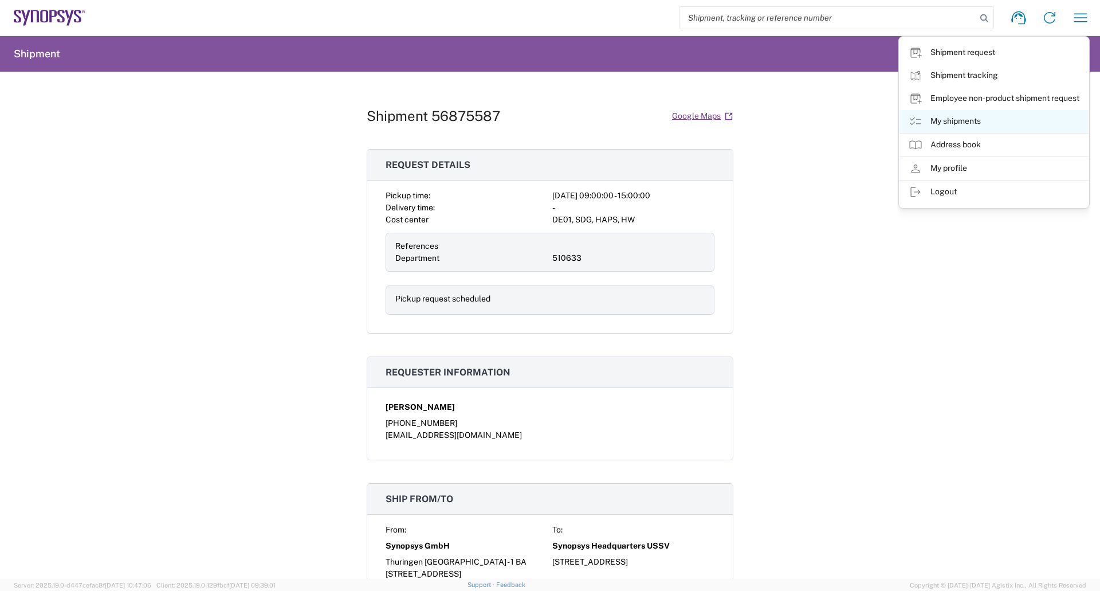
click at [966, 120] on link "My shipments" at bounding box center [994, 121] width 189 height 23
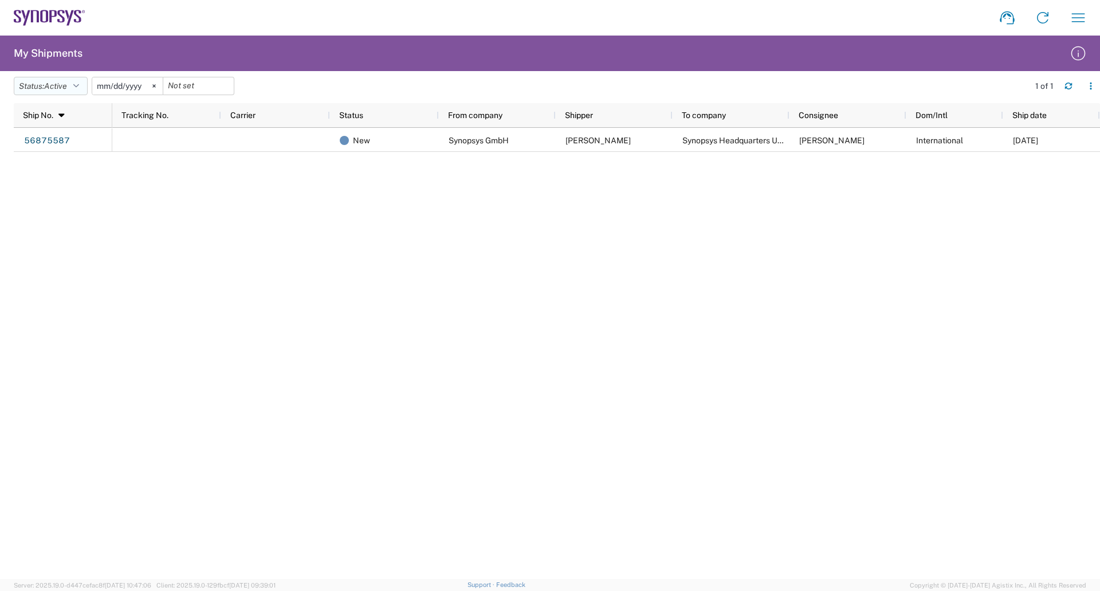
click at [72, 85] on button "Status: Active" at bounding box center [51, 86] width 74 height 18
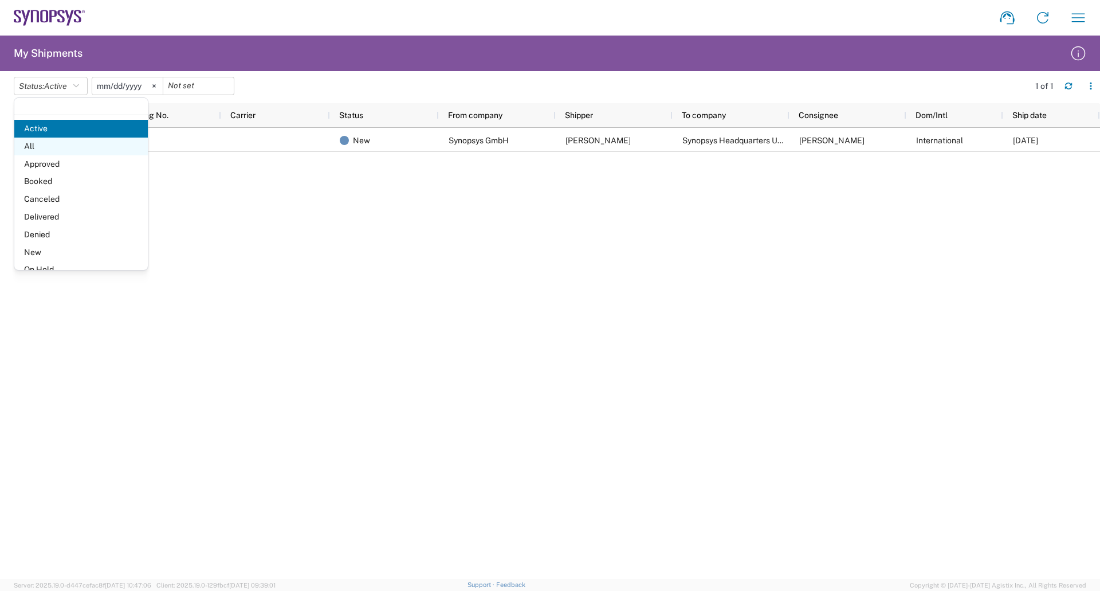
click at [47, 142] on span "All" at bounding box center [81, 147] width 134 height 18
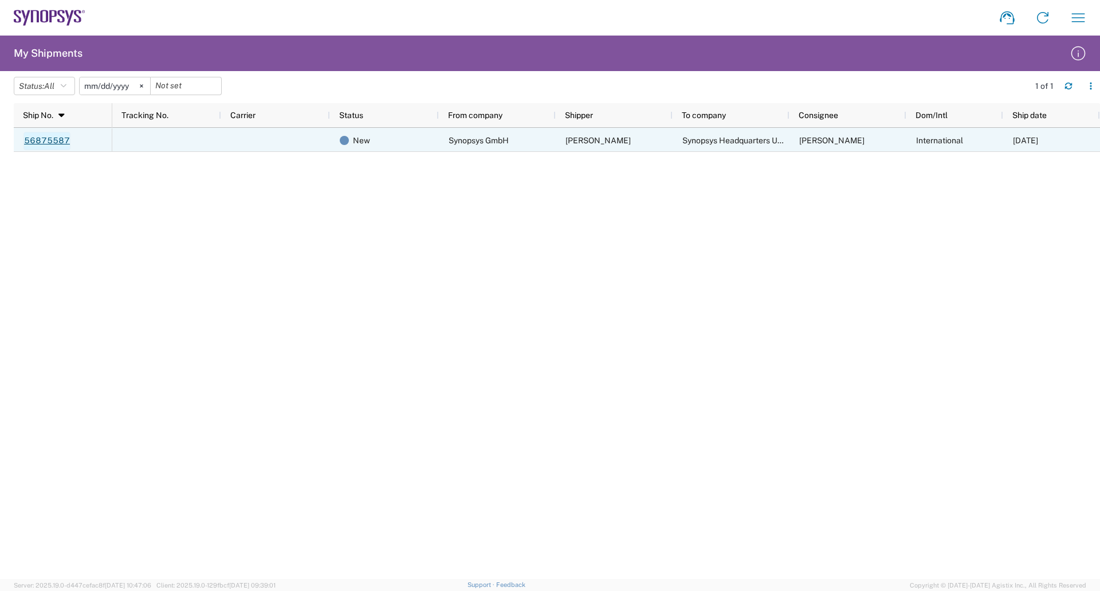
click at [38, 138] on link "56875587" at bounding box center [46, 141] width 47 height 18
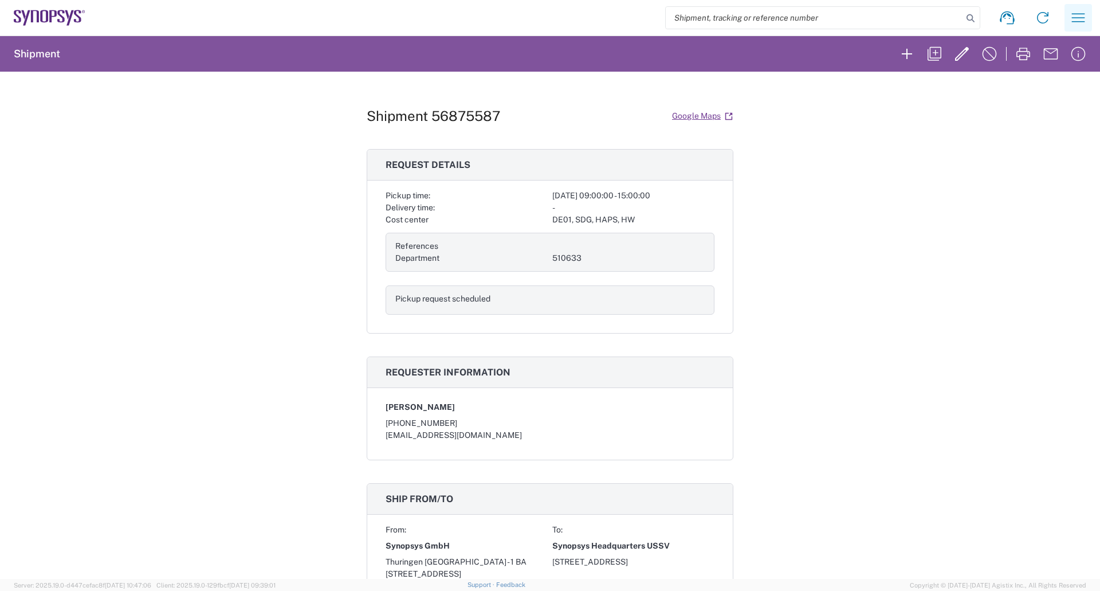
click at [1078, 16] on icon "button" at bounding box center [1078, 18] width 18 height 18
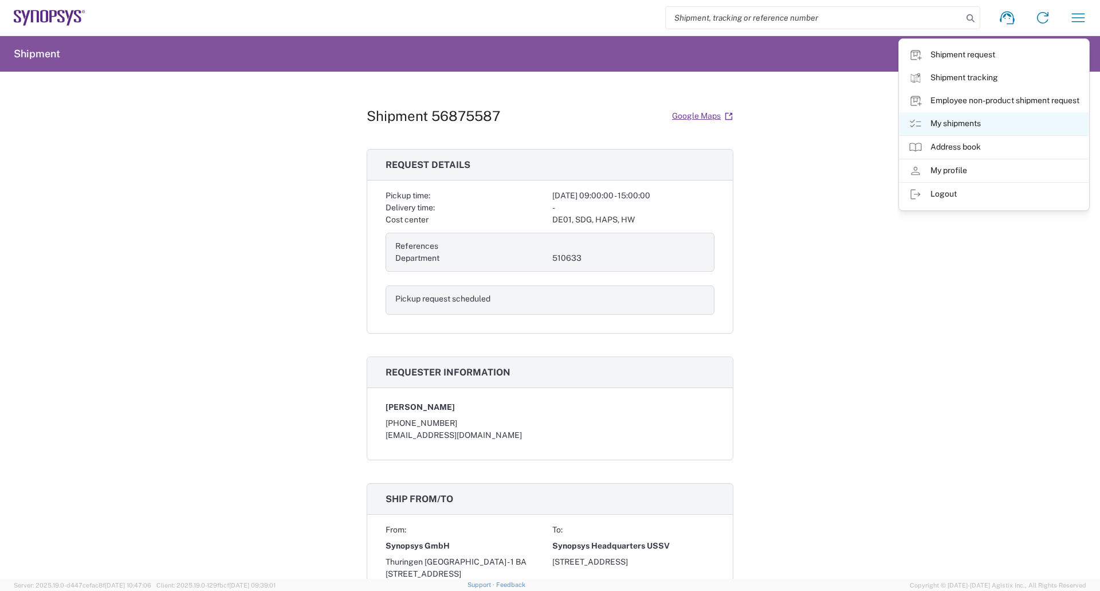
click at [954, 124] on link "My shipments" at bounding box center [994, 123] width 189 height 23
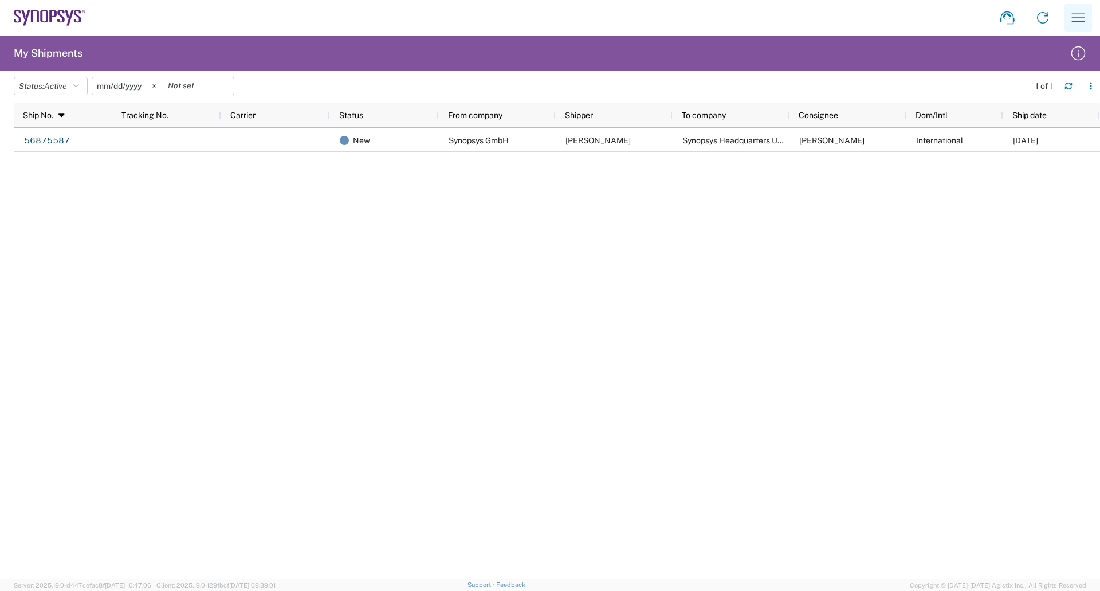
click at [1078, 17] on icon "button" at bounding box center [1078, 18] width 18 height 18
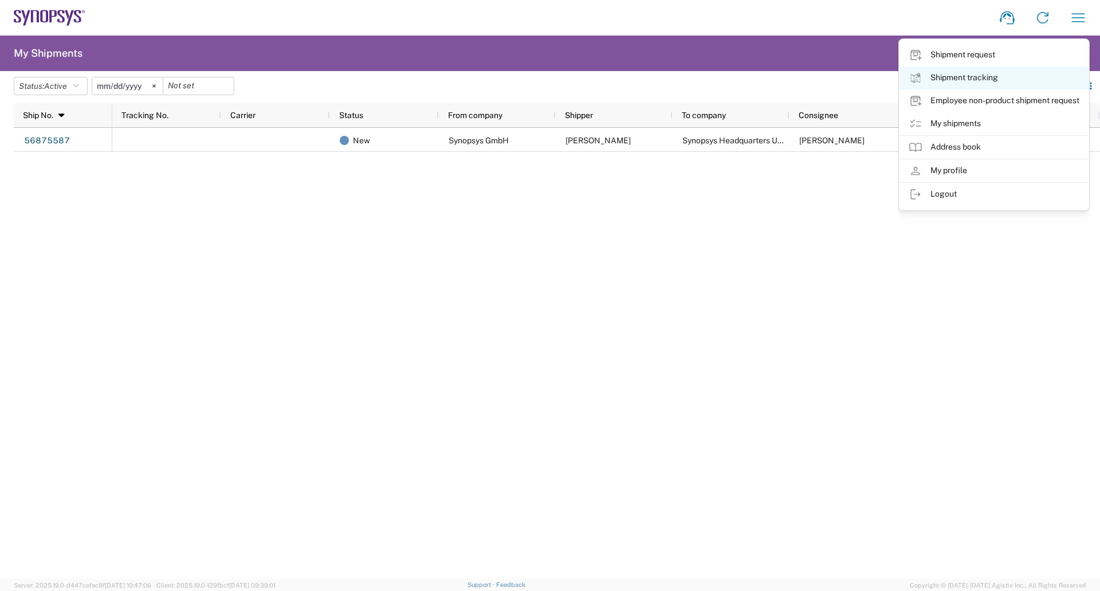
click at [984, 79] on link "Shipment tracking" at bounding box center [994, 77] width 189 height 23
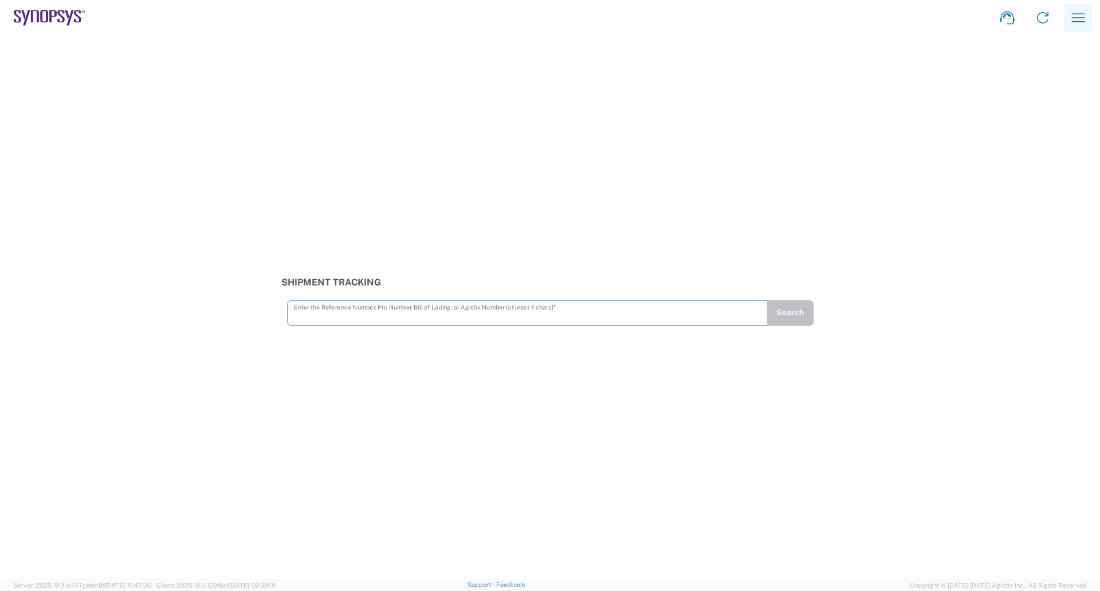
click at [1080, 19] on icon "button" at bounding box center [1078, 18] width 18 height 18
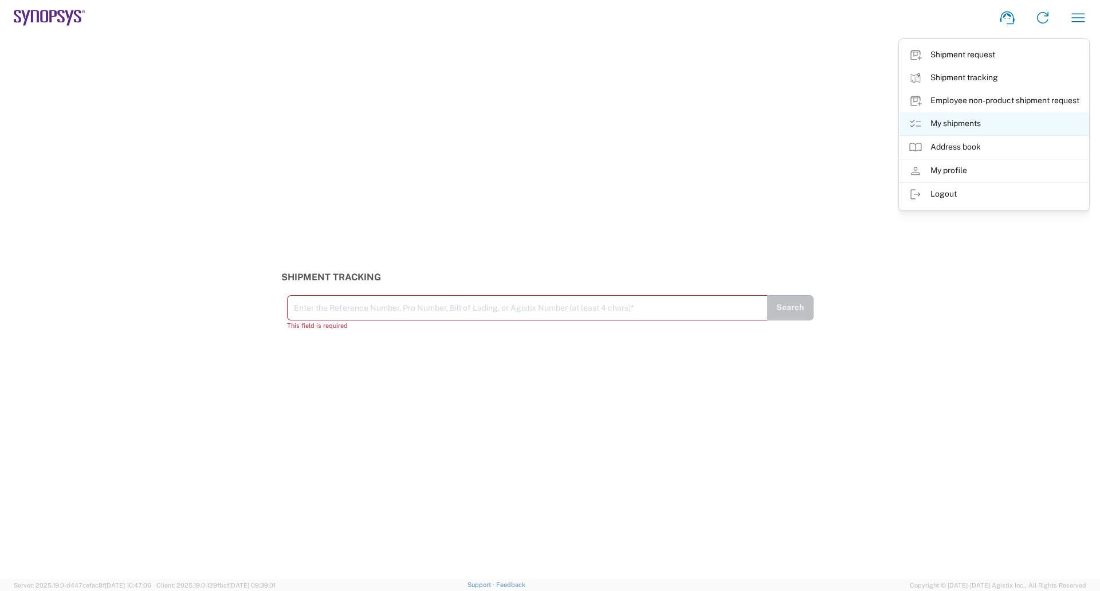
click at [946, 123] on link "My shipments" at bounding box center [994, 123] width 189 height 23
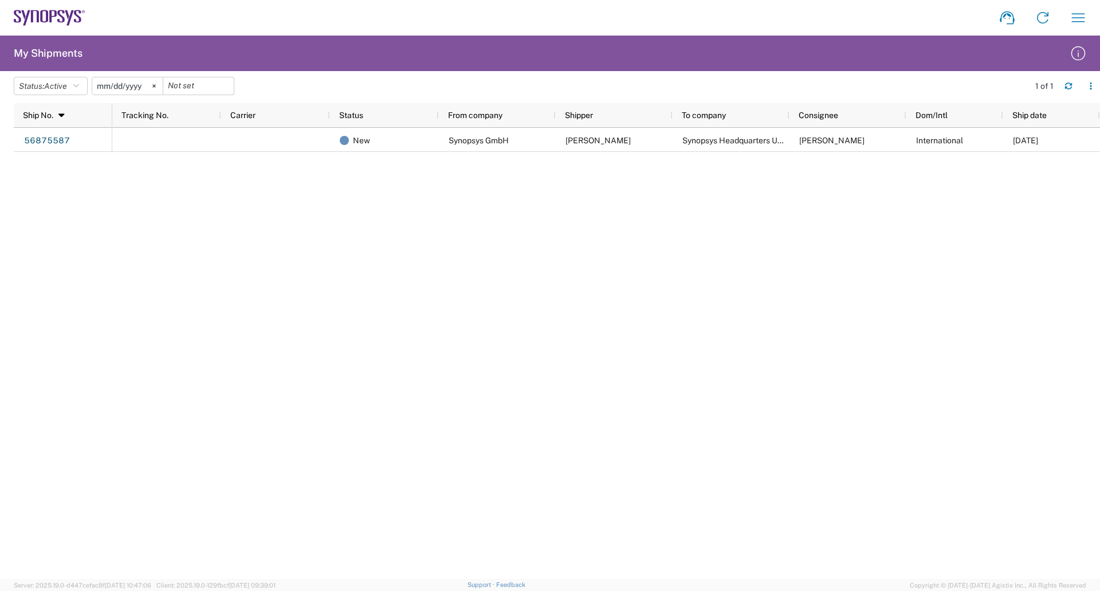
click at [72, 202] on div "56875587 New Synopsys GmbH [PERSON_NAME] Synopsys Headquarters USSV [PERSON_NAM…" at bounding box center [557, 353] width 1086 height 451
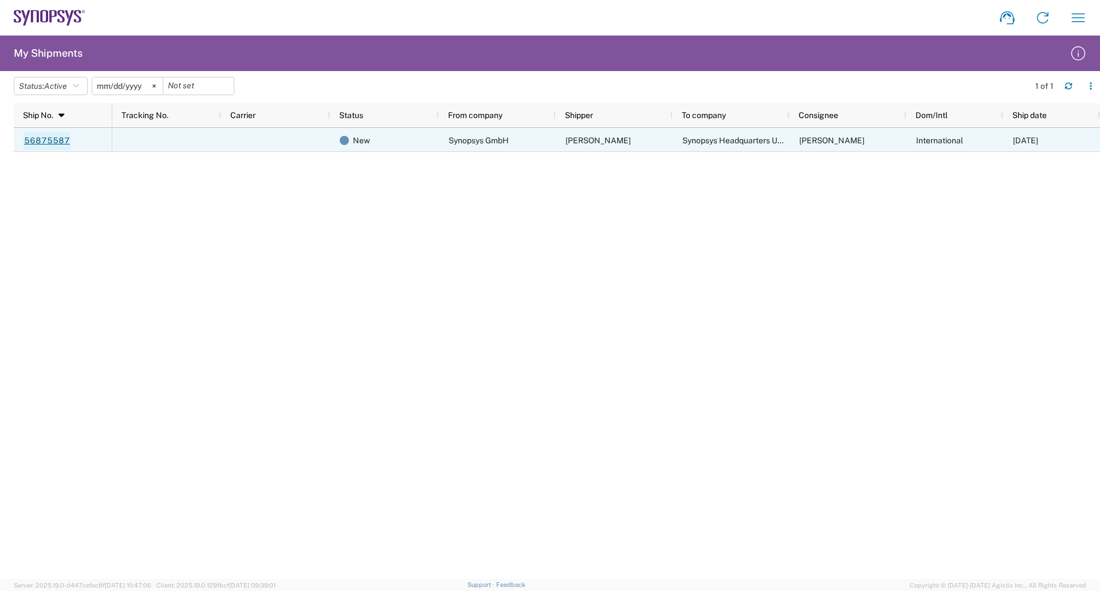
click at [53, 140] on link "56875587" at bounding box center [46, 141] width 47 height 18
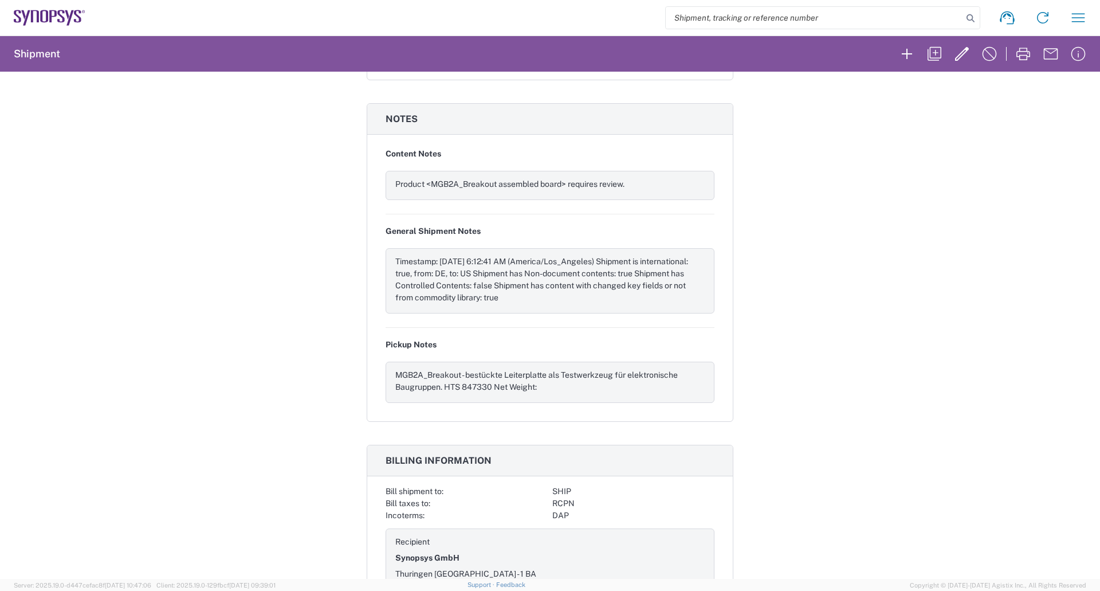
scroll to position [1074, 0]
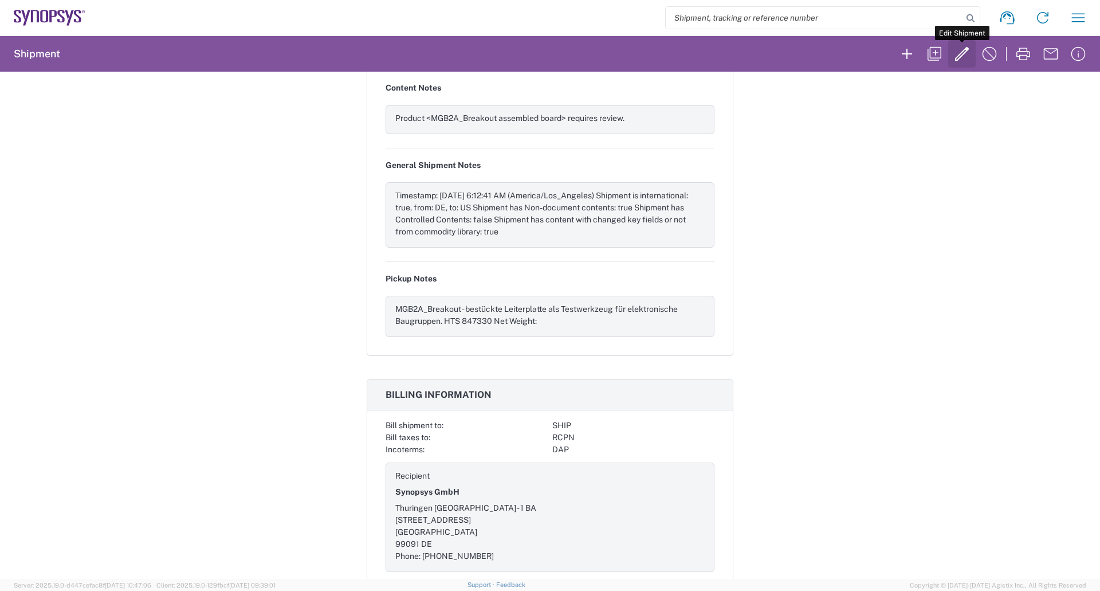
click at [964, 57] on icon "button" at bounding box center [962, 54] width 18 height 18
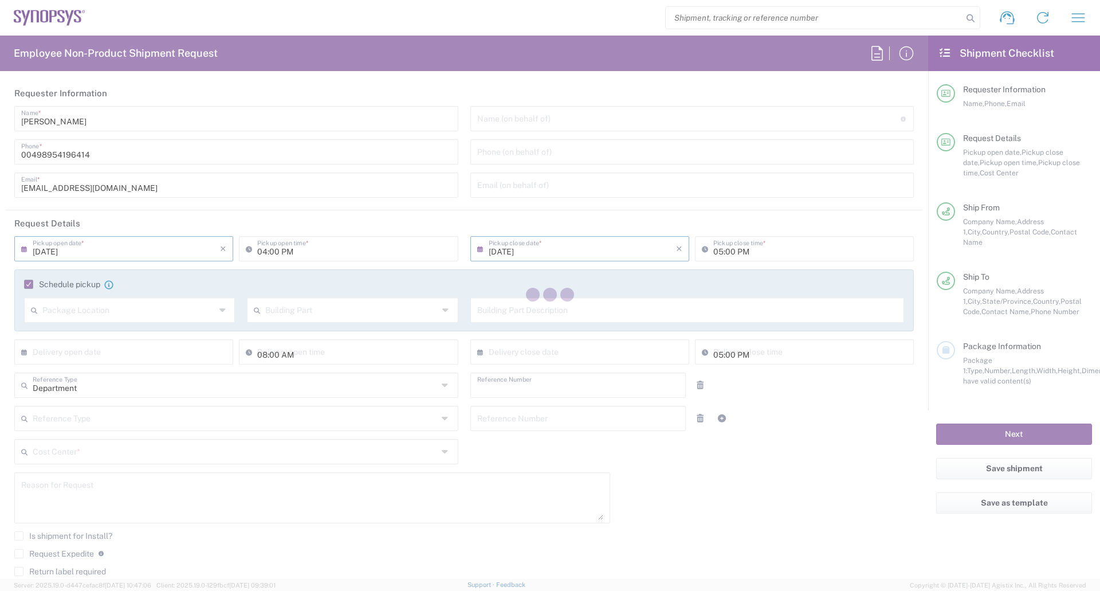
type input "[PHONE_NUMBER]"
type input "[DATE]"
type input "09:00 AM"
type input "[DATE]"
type input "03:00 PM"
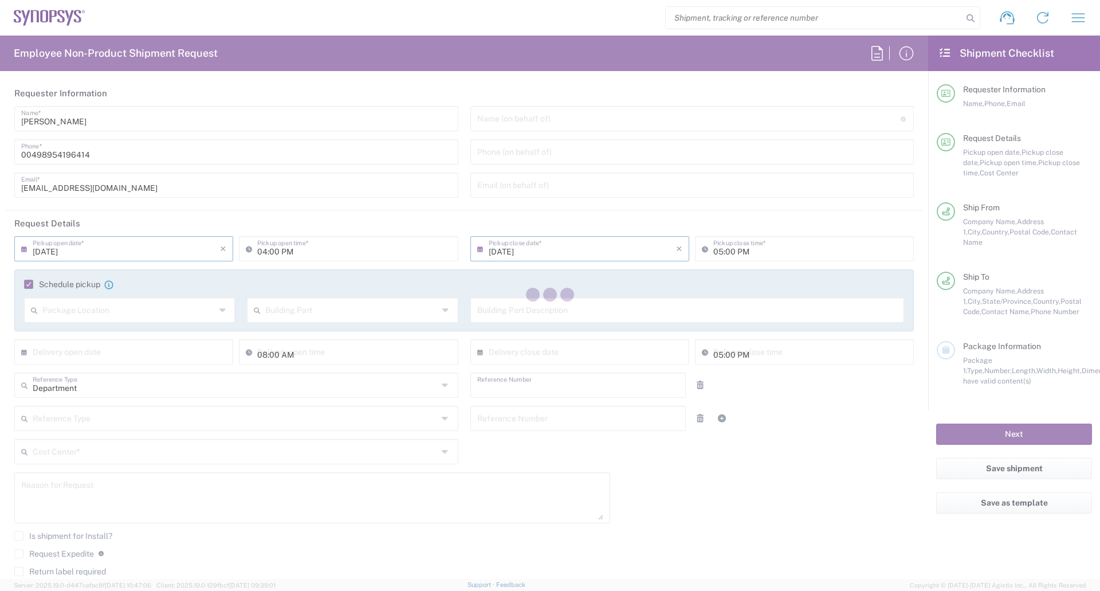
type input "510633"
type textarea "[EMAIL_ADDRESS][DOMAIN_NAME], [EMAIL_ADDRESS][DOMAIN_NAME]"
type input "[GEOGRAPHIC_DATA] DE06"
type input "Synopsys GmbH"
type input "Thuringen [GEOGRAPHIC_DATA] - 1 BA"
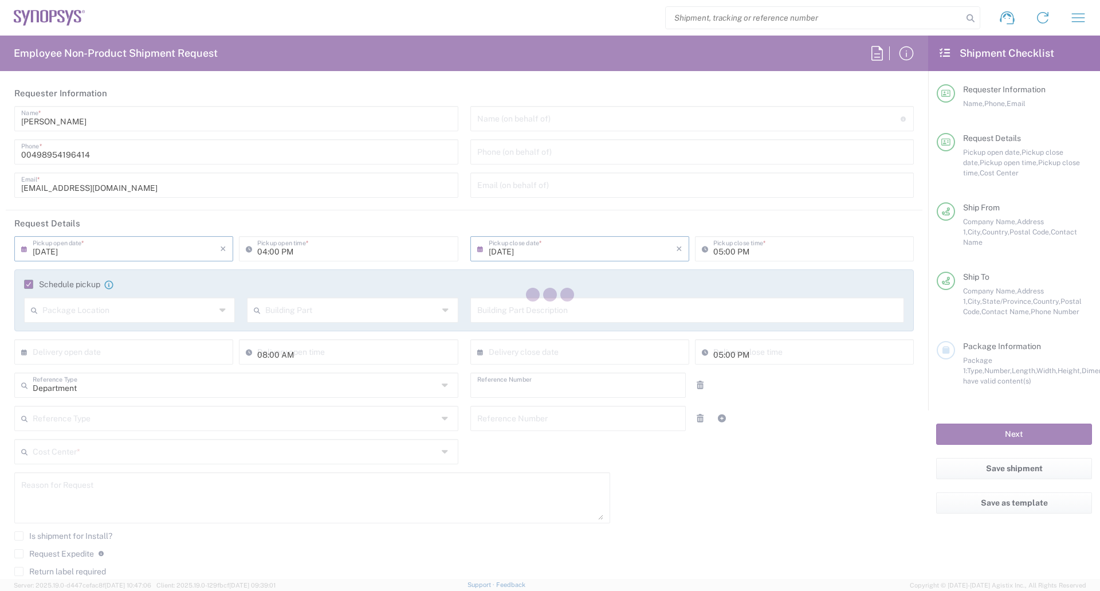
type input "[STREET_ADDRESS]"
type input "[GEOGRAPHIC_DATA]"
type input "99091"
type input "[PERSON_NAME]"
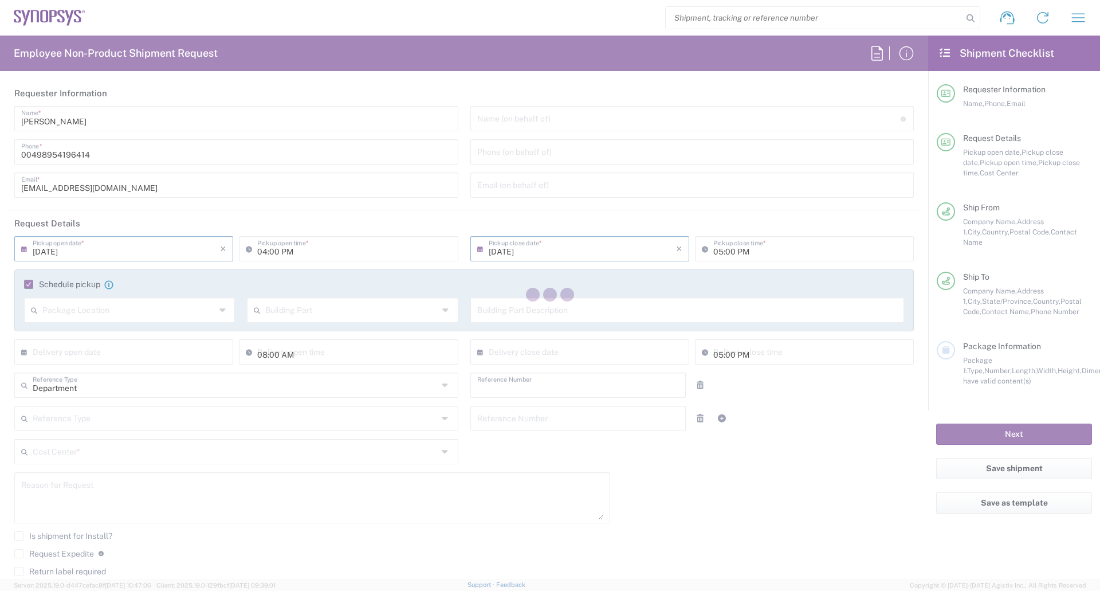
type input "[PHONE_NUMBER]"
type input "[EMAIL_ADDRESS][DOMAIN_NAME]"
type input "Headquarters USSV"
type input "Synopsys Headquarters USSV"
type input "[STREET_ADDRESS]"
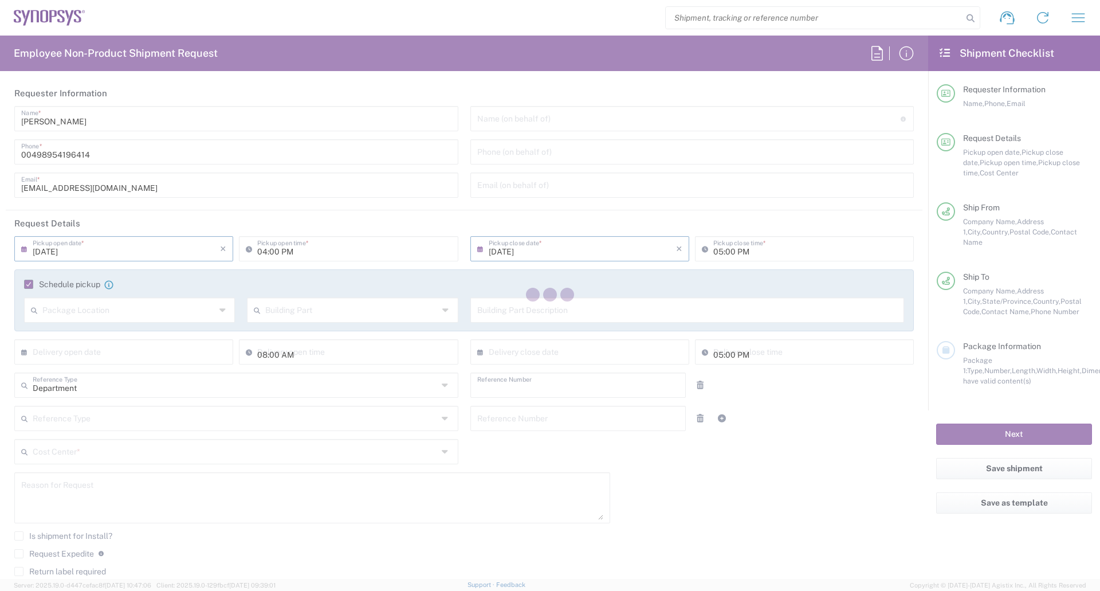
type input "Sunnyvale"
type input "[US_STATE]"
type input "94085"
type input "[PERSON_NAME]"
type input "6505845000"
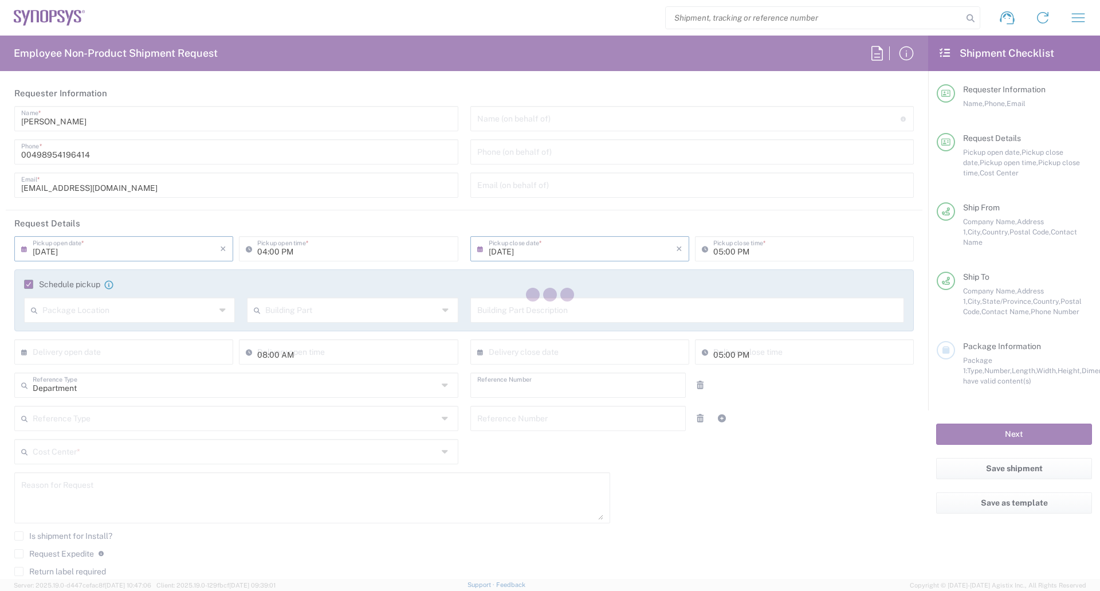
type input "[EMAIL_ADDRESS][DOMAIN_NAME]"
type textarea "MGB2A_Breakout - bestückte Leiterplatte als Testwerkzeug für elektronische Baug…"
type input "Your Packaging"
type input "DE01, SDG, HAPS, HW 510633"
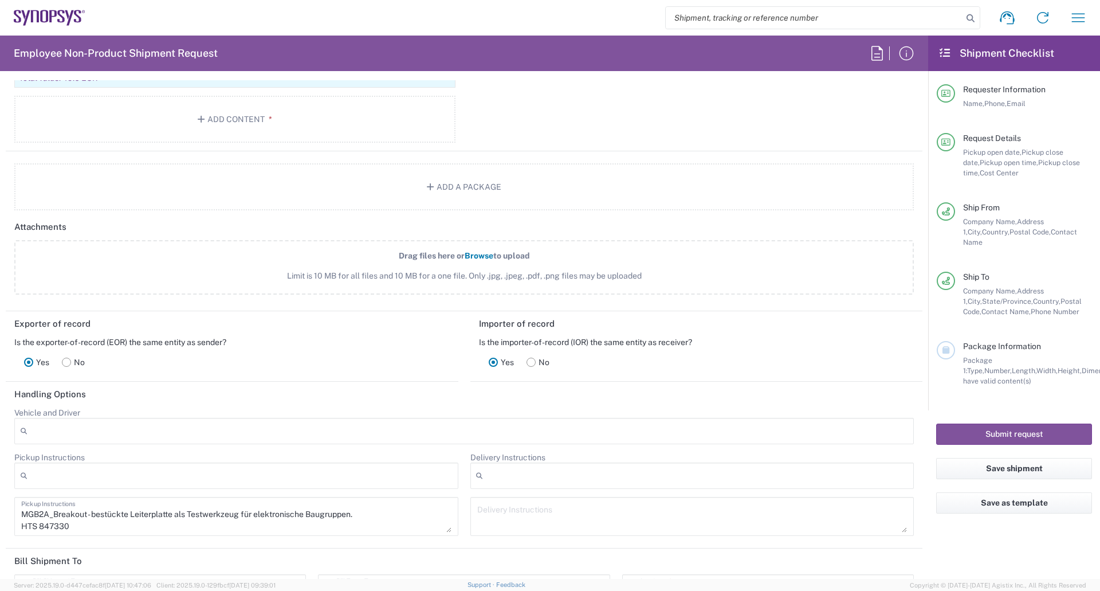
scroll to position [1375, 0]
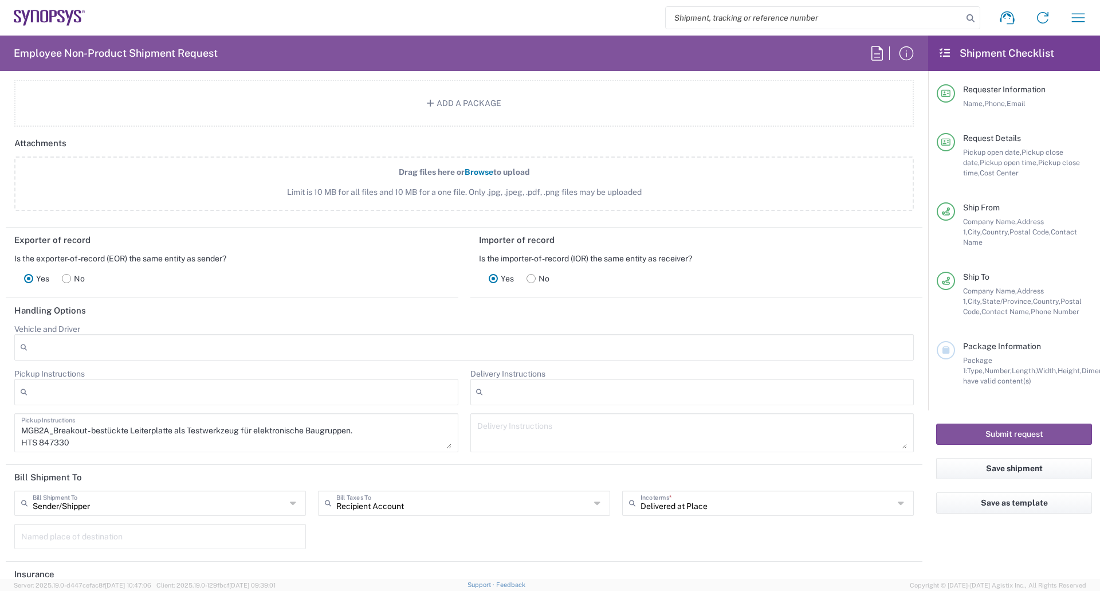
click at [293, 437] on textarea "MGB2A_Breakout - bestückte Leiterplatte als Testwerkzeug für elektronische Baug…" at bounding box center [236, 433] width 430 height 32
click at [87, 445] on textarea "MGB2A_Breakout - bestückte Leiterplatte als Testwerkzeug für elektronische Baug…" at bounding box center [236, 433] width 430 height 32
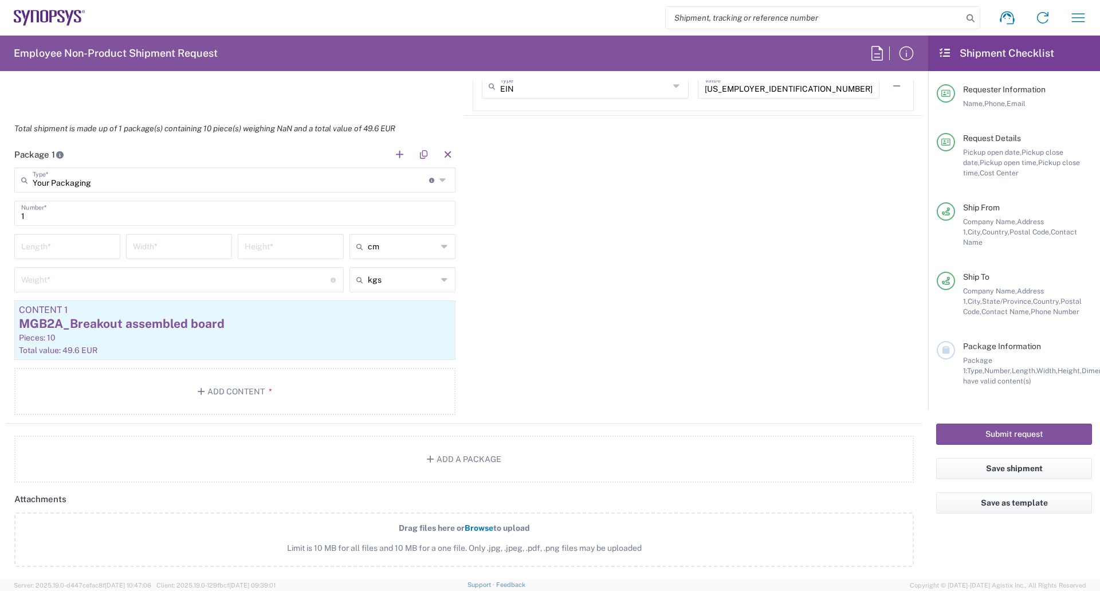
scroll to position [802, 0]
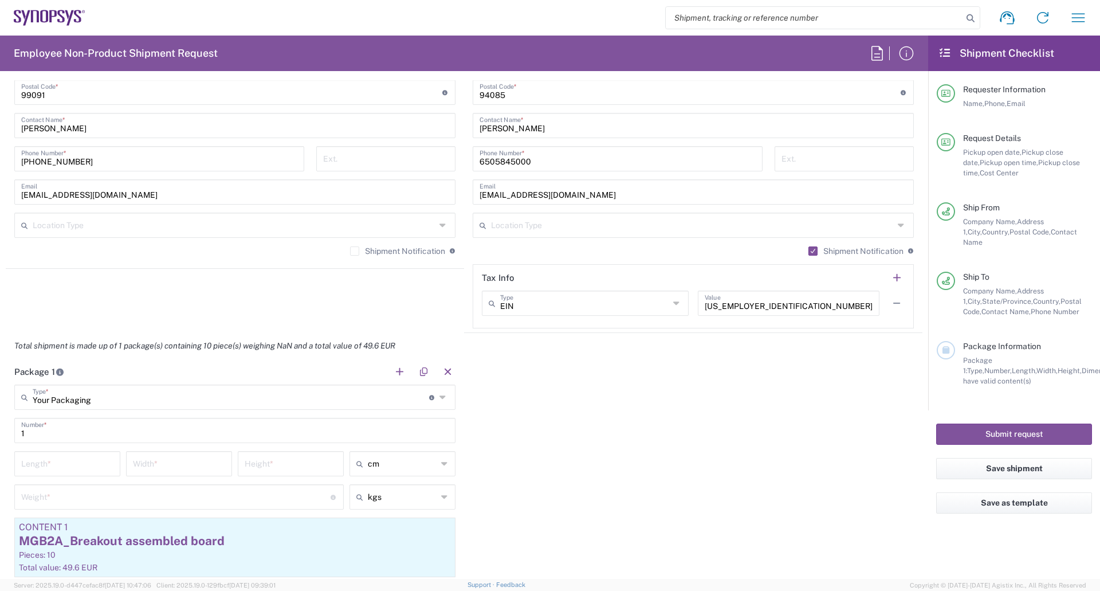
type textarea "MGB2A_Breakout - bestückte Leiterplatte als Testwerkzeug für elektronische Baug…"
click at [269, 499] on input "number" at bounding box center [175, 496] width 309 height 20
click at [56, 465] on input "number" at bounding box center [67, 463] width 92 height 20
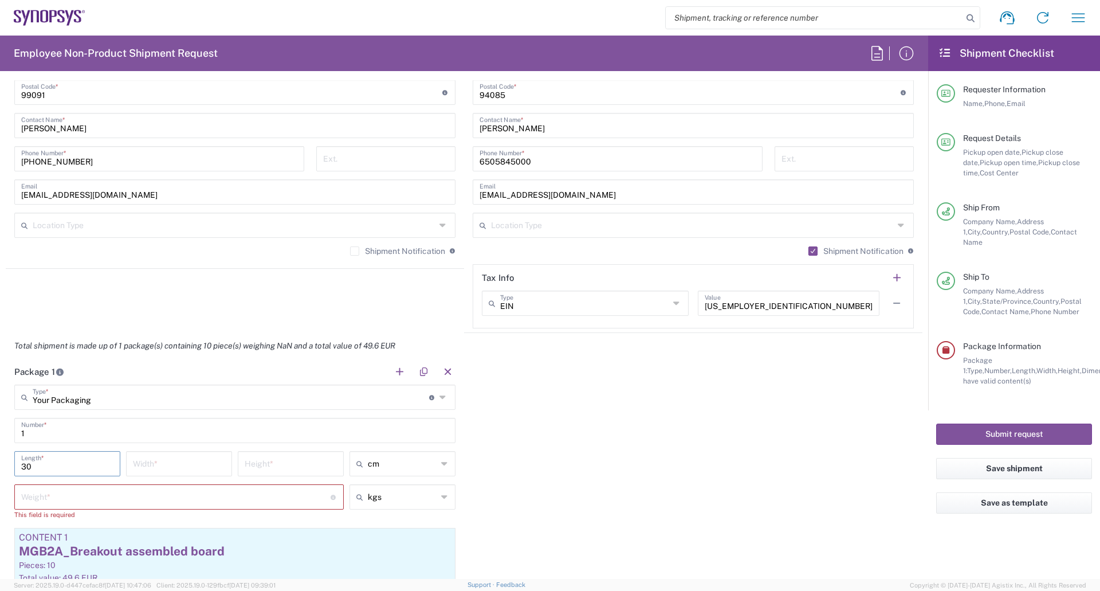
type input "30"
click at [171, 466] on input "number" at bounding box center [179, 463] width 92 height 20
type input "29"
click at [254, 464] on input "number" at bounding box center [291, 463] width 92 height 20
type input "7"
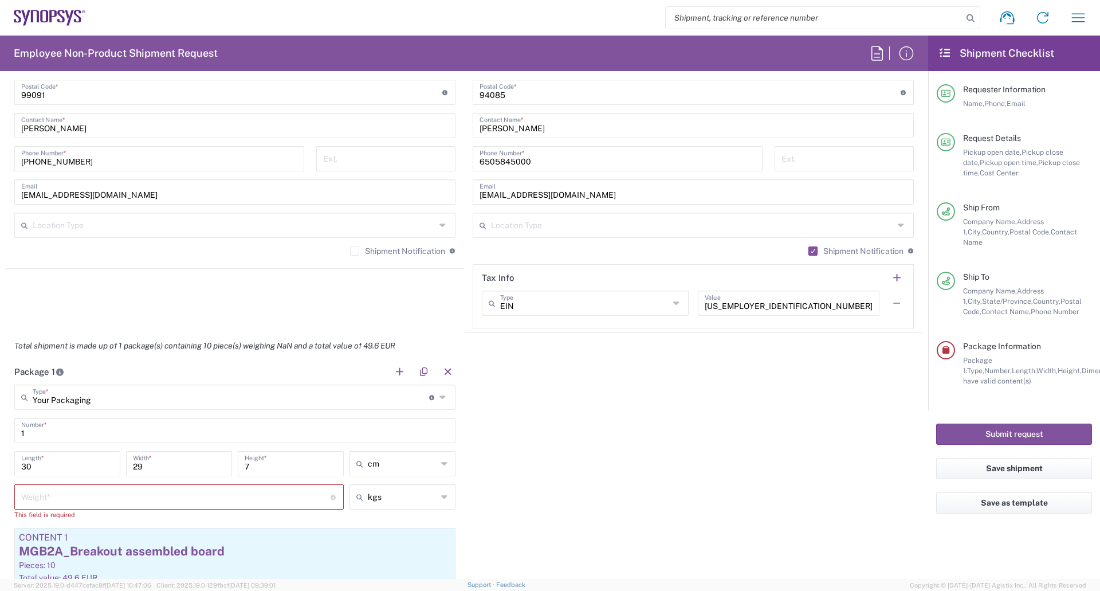
click at [532, 462] on div "Package 1 Your Packaging Type * Material used to package goods Your Packaging B…" at bounding box center [464, 505] width 917 height 292
click at [206, 497] on input "number" at bounding box center [175, 496] width 309 height 20
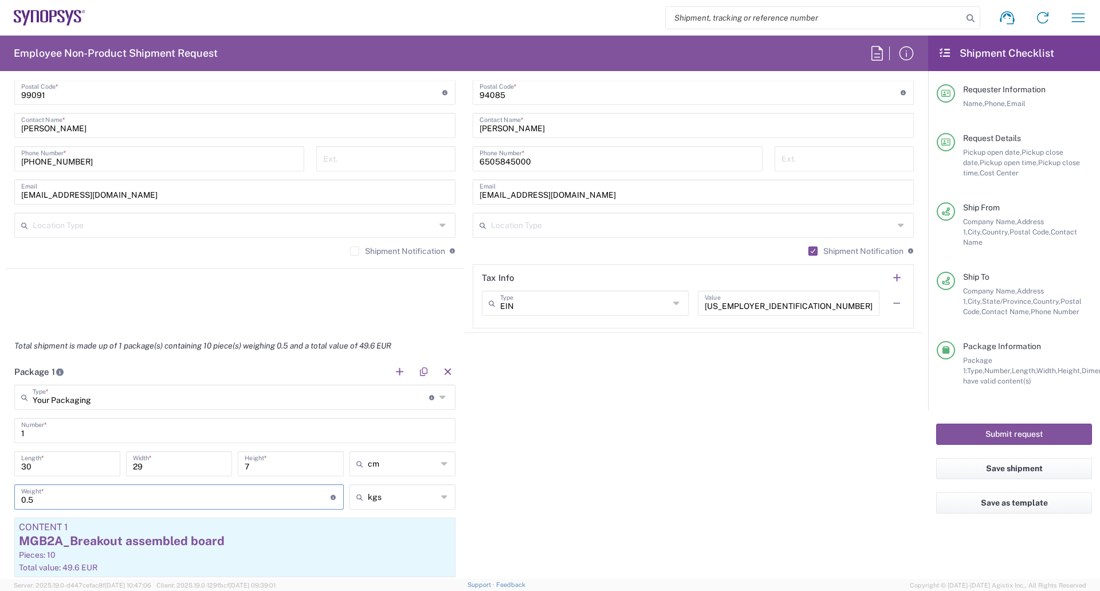
type input "0.5"
click at [521, 477] on div "Package 1 Your Packaging Type * Material used to package goods Your Packaging B…" at bounding box center [464, 500] width 917 height 282
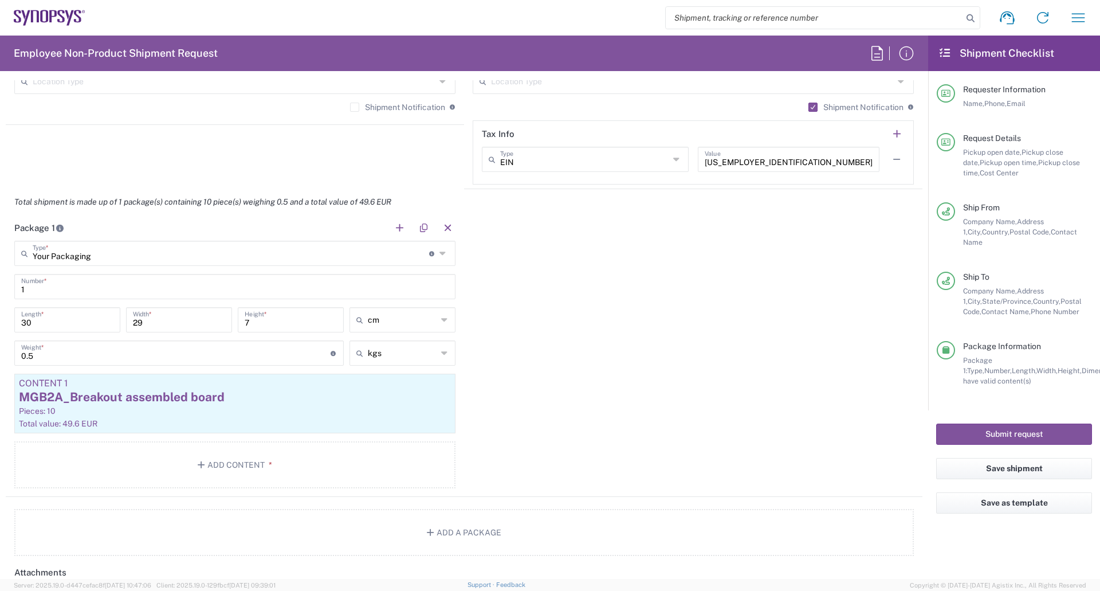
scroll to position [974, 0]
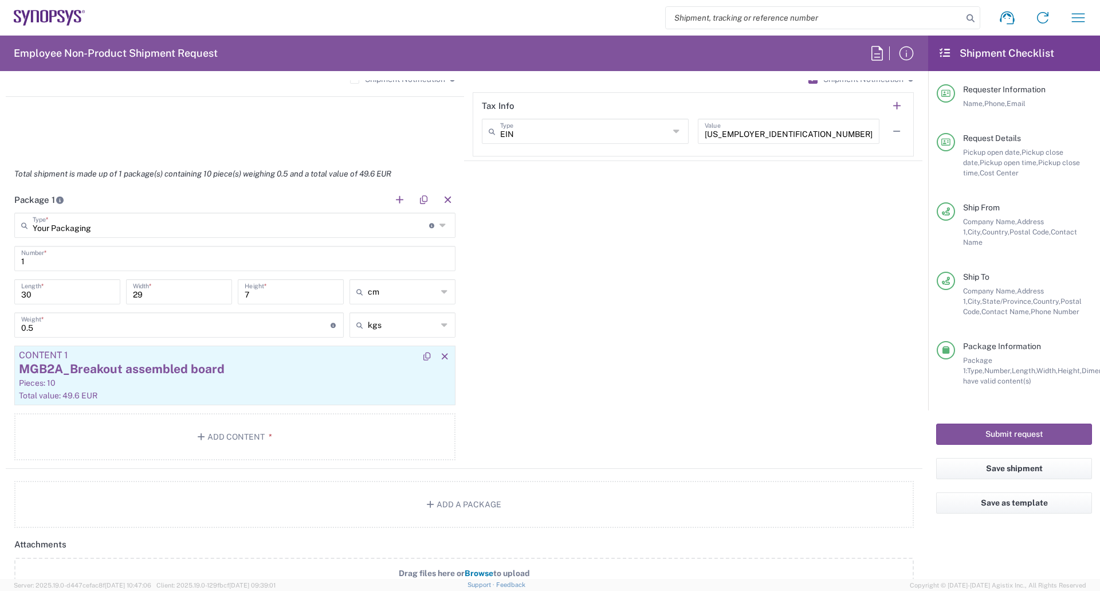
click at [97, 385] on div "Pieces: 10" at bounding box center [235, 383] width 432 height 10
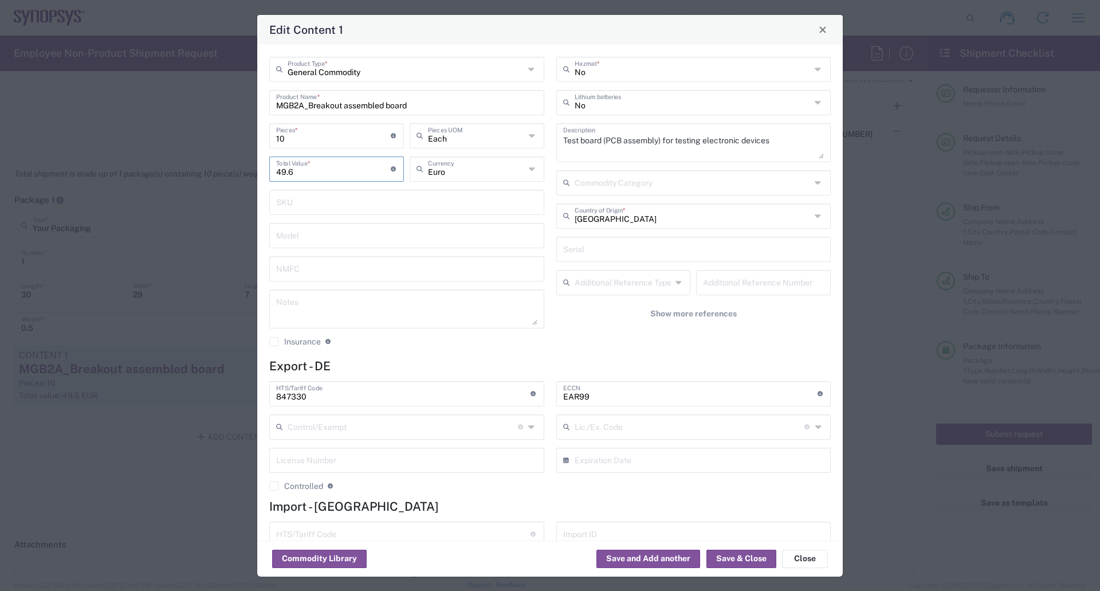
click at [308, 172] on input "49.6" at bounding box center [333, 168] width 115 height 20
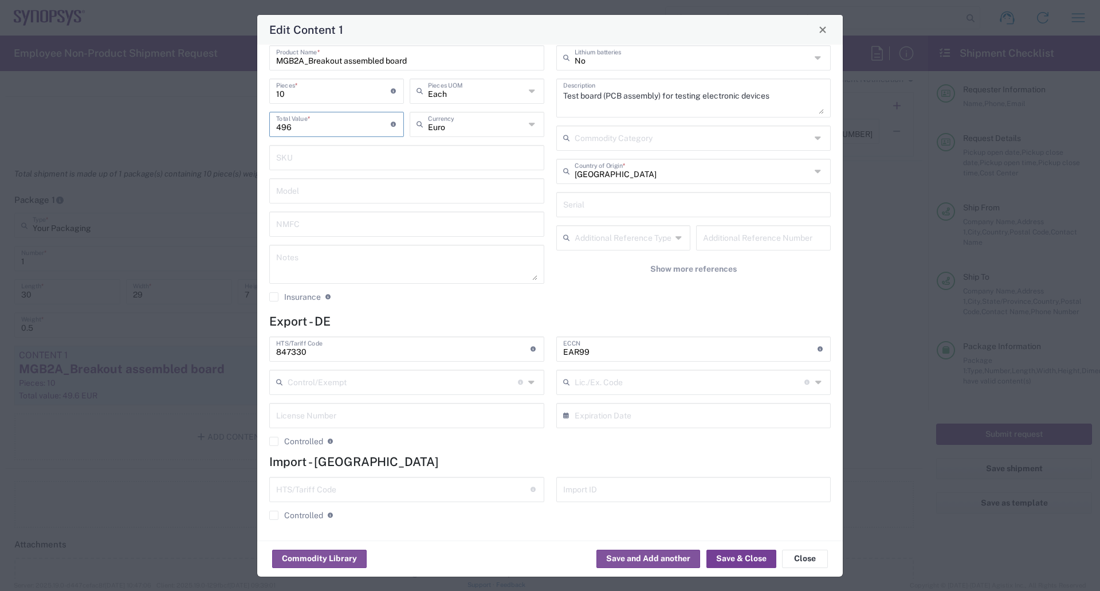
type input "496"
click at [751, 561] on button "Save & Close" at bounding box center [742, 559] width 70 height 18
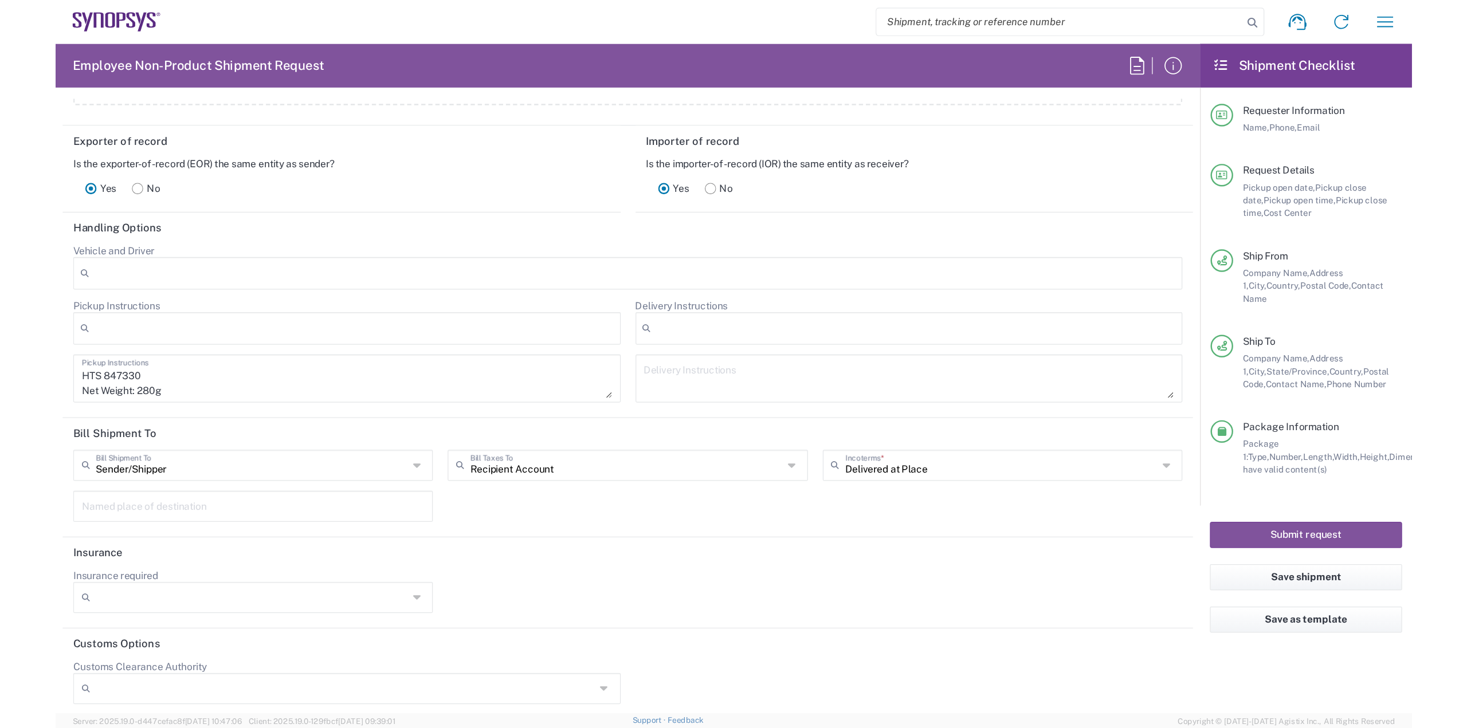
scroll to position [1506, 0]
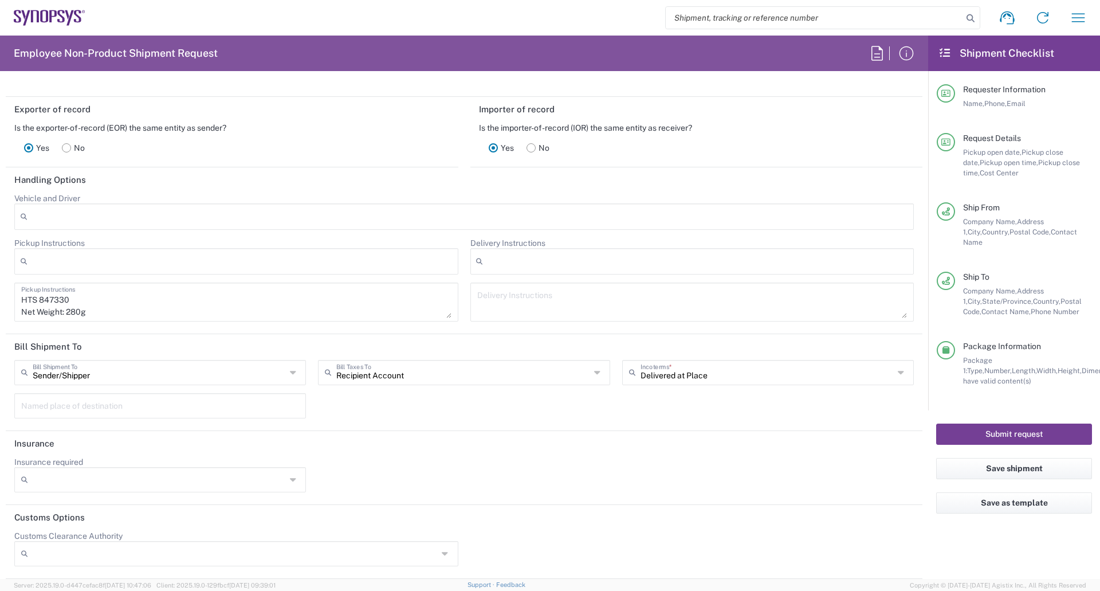
click at [1026, 423] on button "Submit request" at bounding box center [1014, 433] width 156 height 21
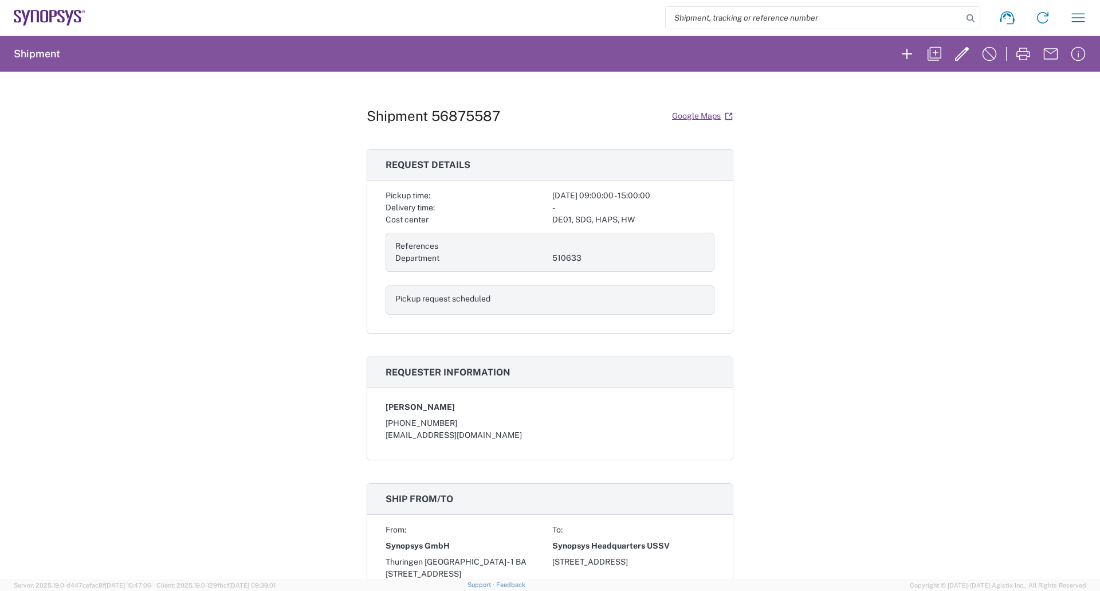
click at [271, 192] on div "Shipment 56875587 Google Maps Request details Pickup time: [DATE] 09:00:00 - 15…" at bounding box center [550, 325] width 1100 height 507
